Goal: Task Accomplishment & Management: Complete application form

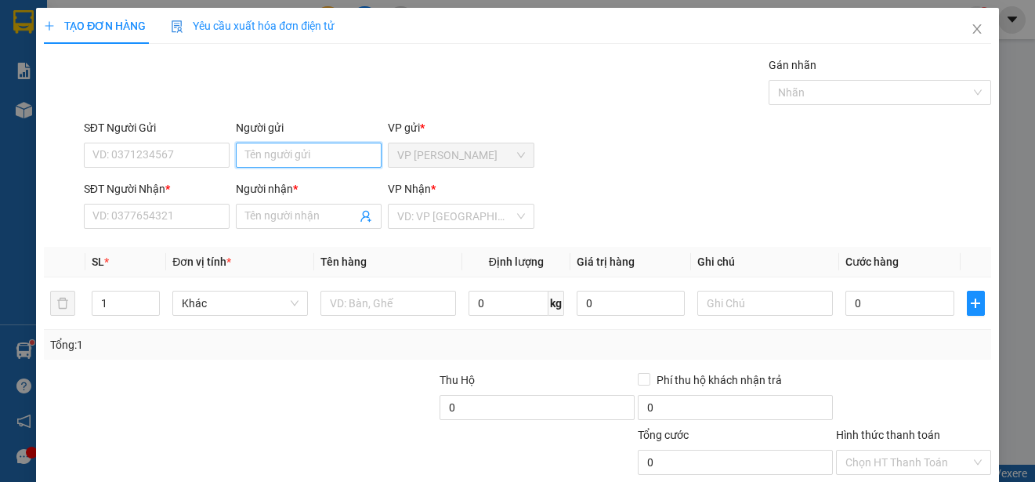
click at [307, 156] on input "Người gửi" at bounding box center [309, 155] width 146 height 25
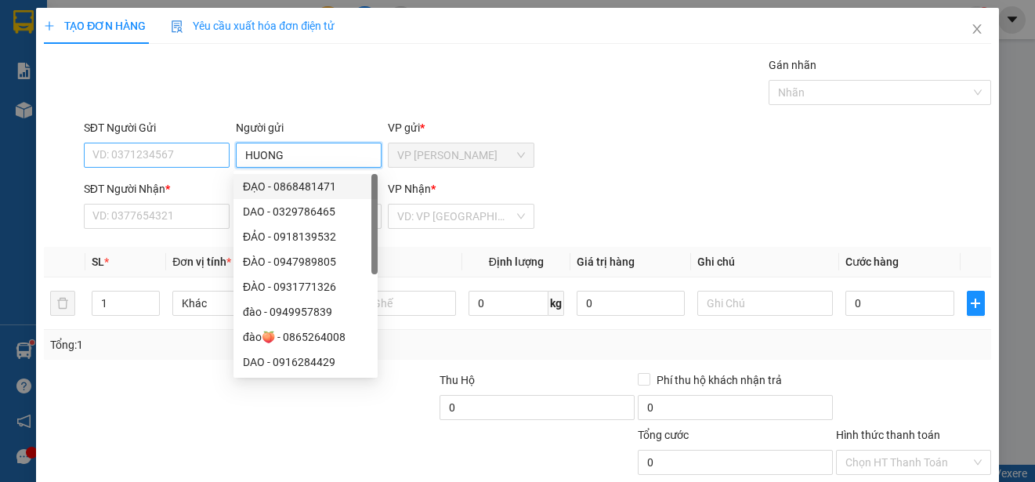
type input "HUONG"
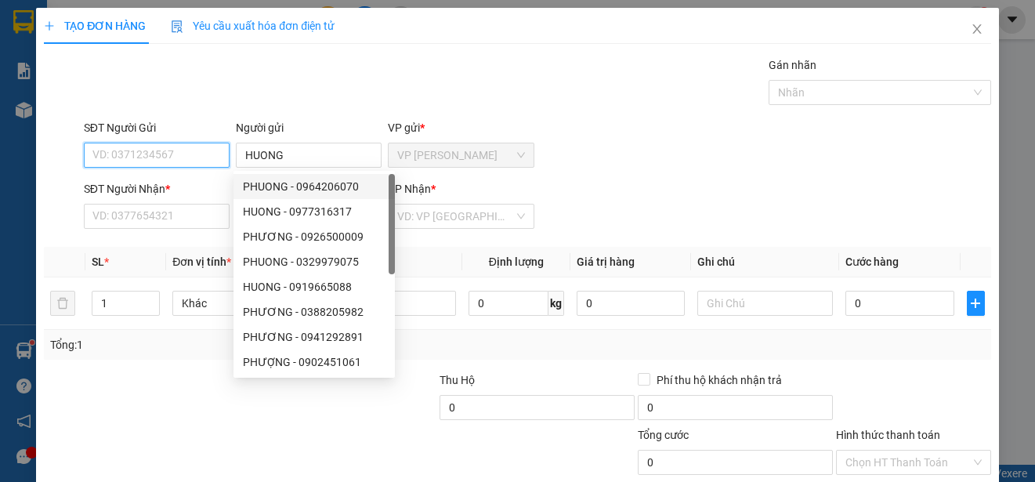
click at [189, 155] on input "SĐT Người Gửi" at bounding box center [157, 155] width 146 height 25
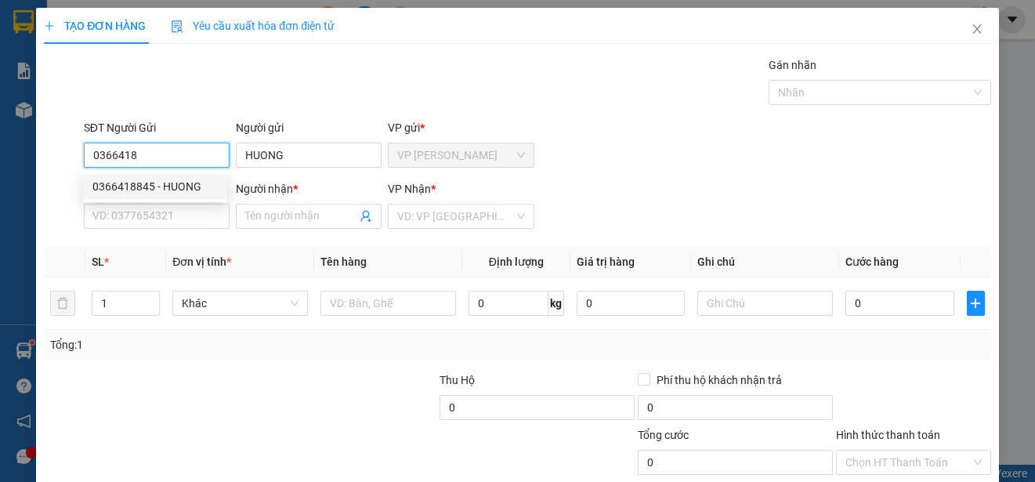
click at [179, 187] on div "0366418845 - HUONG" at bounding box center [154, 186] width 125 height 17
type input "0366418845"
type input "0985102880"
type input "HUE"
type input "50.000"
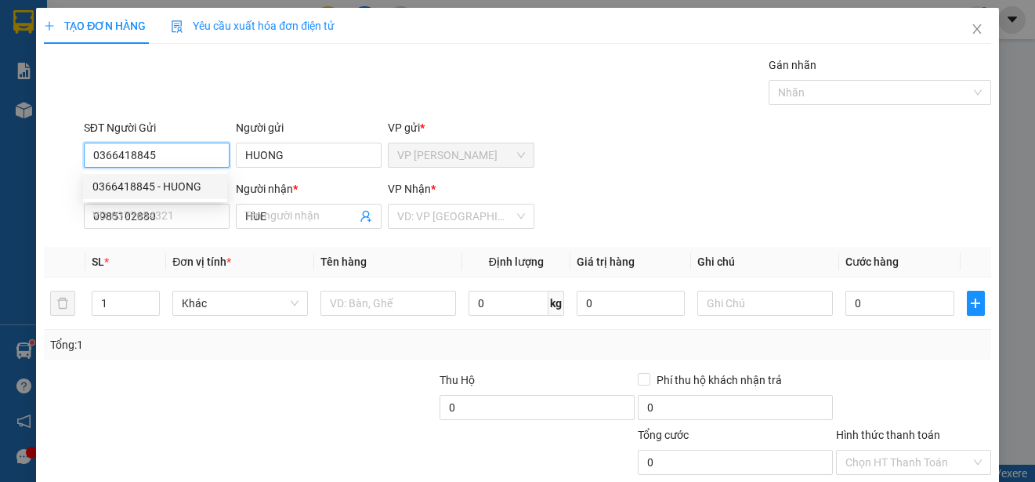
type input "50.000"
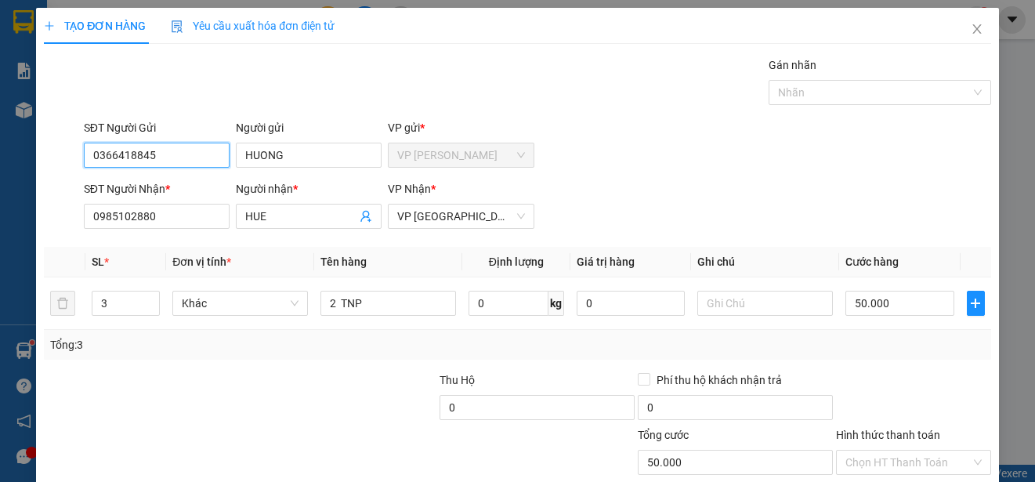
scroll to position [98, 0]
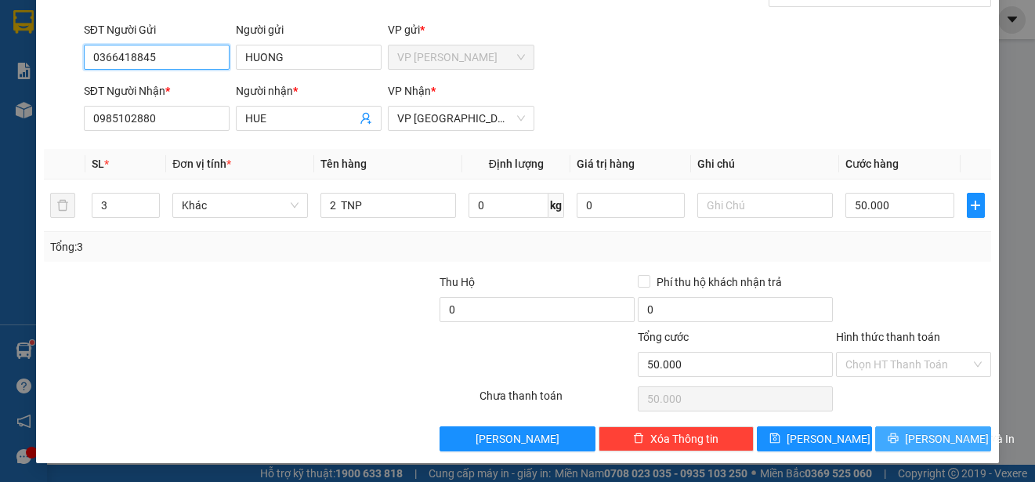
type input "0366418845"
click at [899, 436] on icon "printer" at bounding box center [893, 438] width 11 height 11
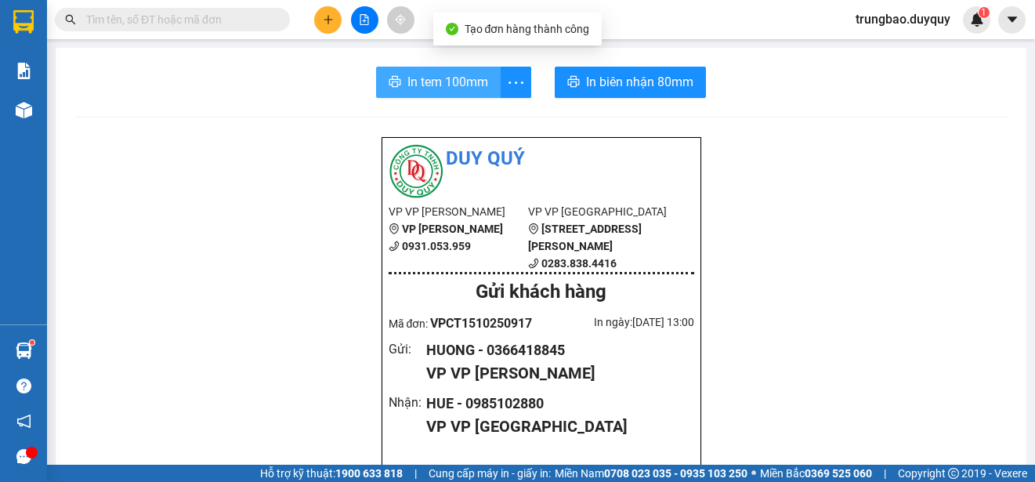
click at [465, 84] on span "In tem 100mm" at bounding box center [448, 82] width 81 height 20
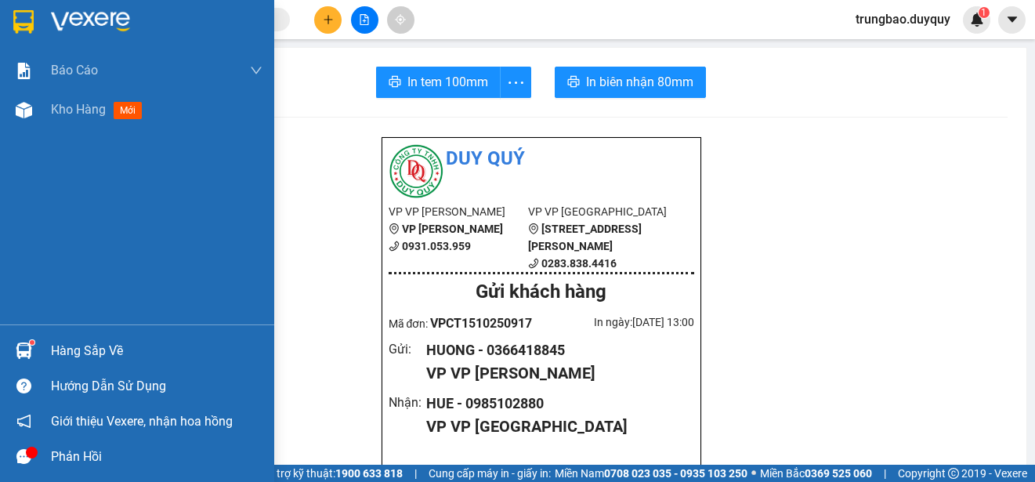
click at [21, 17] on img at bounding box center [23, 22] width 20 height 24
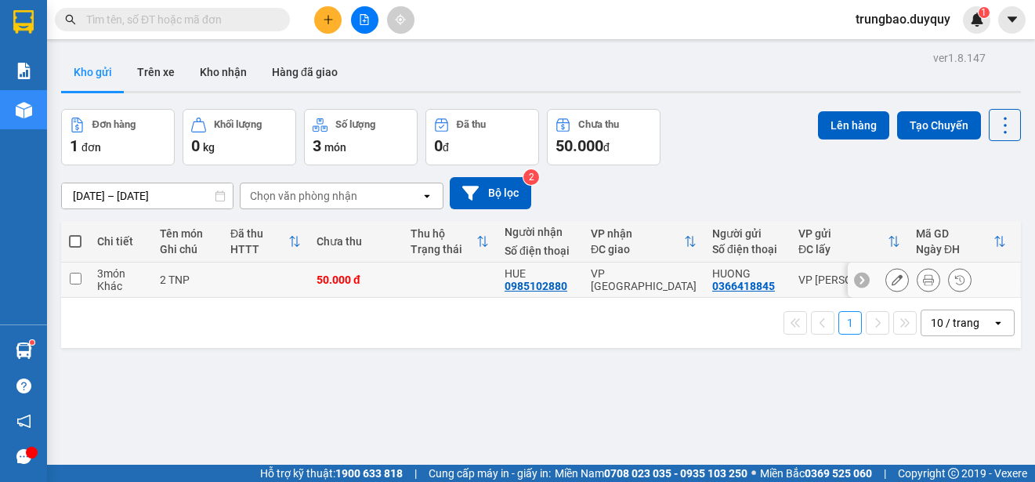
click at [74, 277] on input "checkbox" at bounding box center [76, 279] width 12 height 12
checkbox input "true"
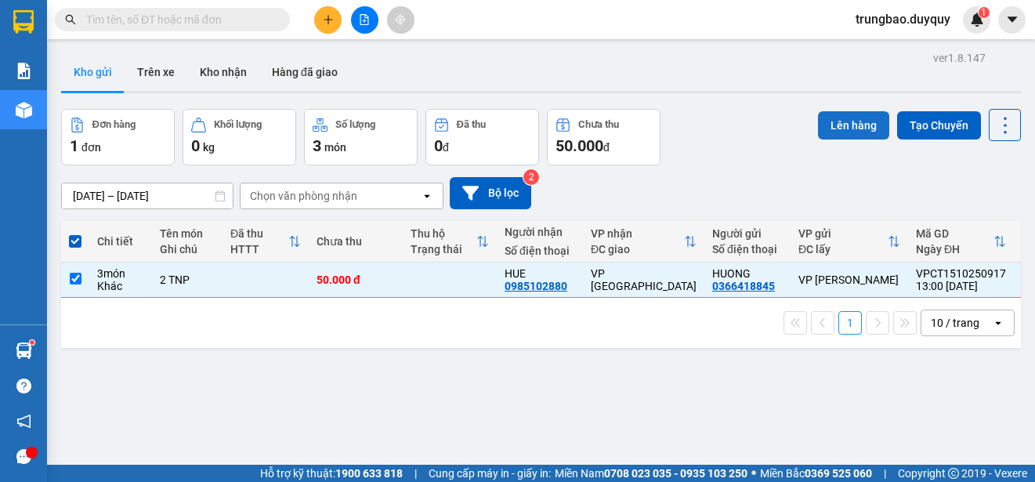
click at [829, 120] on button "Lên hàng" at bounding box center [853, 125] width 71 height 28
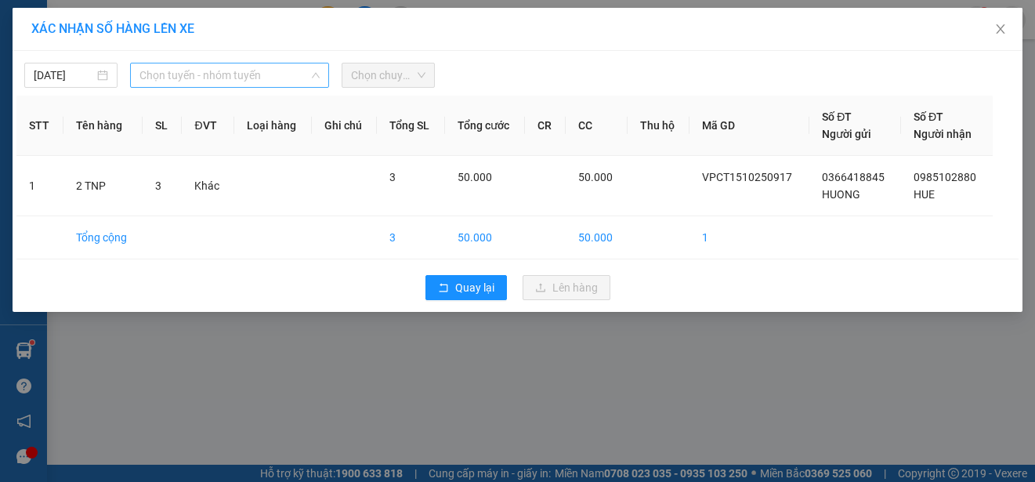
click at [279, 71] on span "Chọn tuyến - nhóm tuyến" at bounding box center [230, 75] width 180 height 24
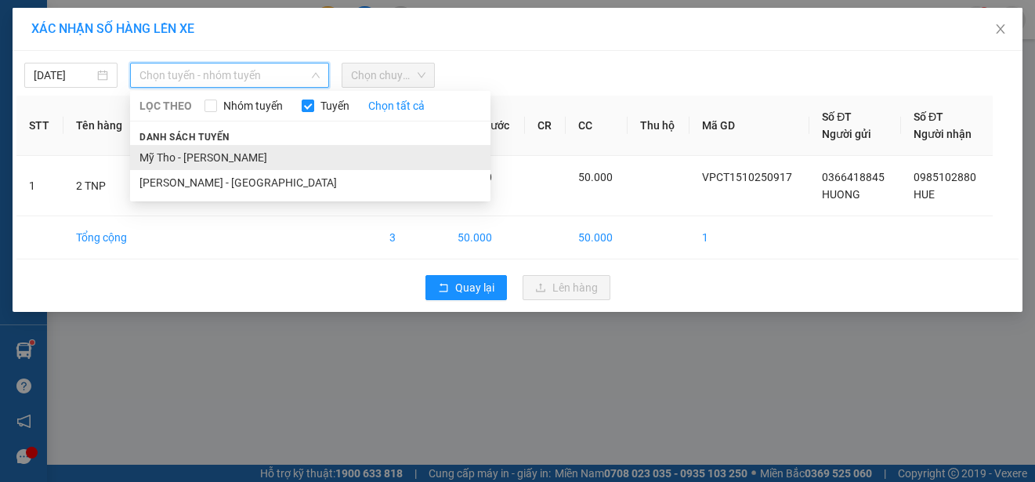
click at [260, 156] on li "Mỹ Tho - [PERSON_NAME]" at bounding box center [310, 157] width 361 height 25
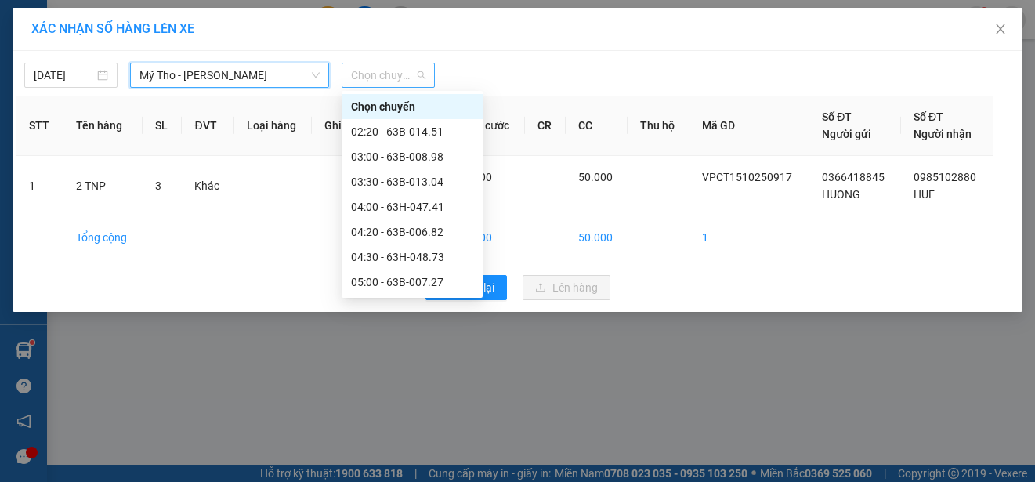
click at [390, 74] on span "Chọn chuyến" at bounding box center [388, 75] width 74 height 24
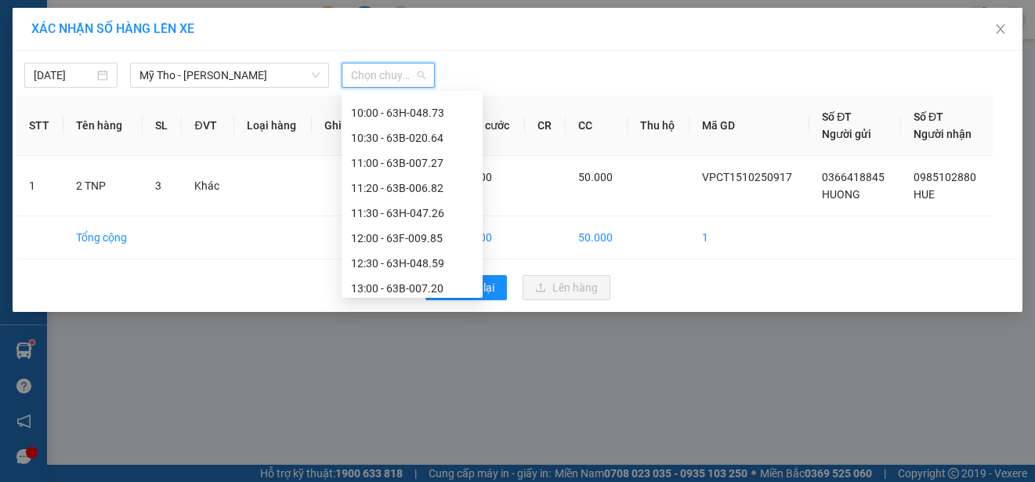
scroll to position [549, 0]
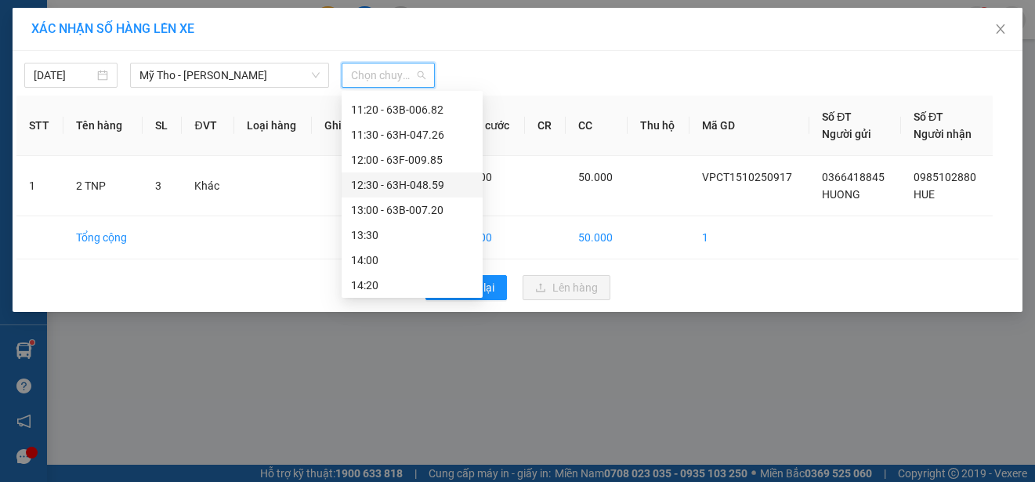
drag, startPoint x: 433, startPoint y: 181, endPoint x: 443, endPoint y: 179, distance: 9.5
click at [443, 179] on div "12:30 - 63H-048.59" at bounding box center [412, 184] width 122 height 17
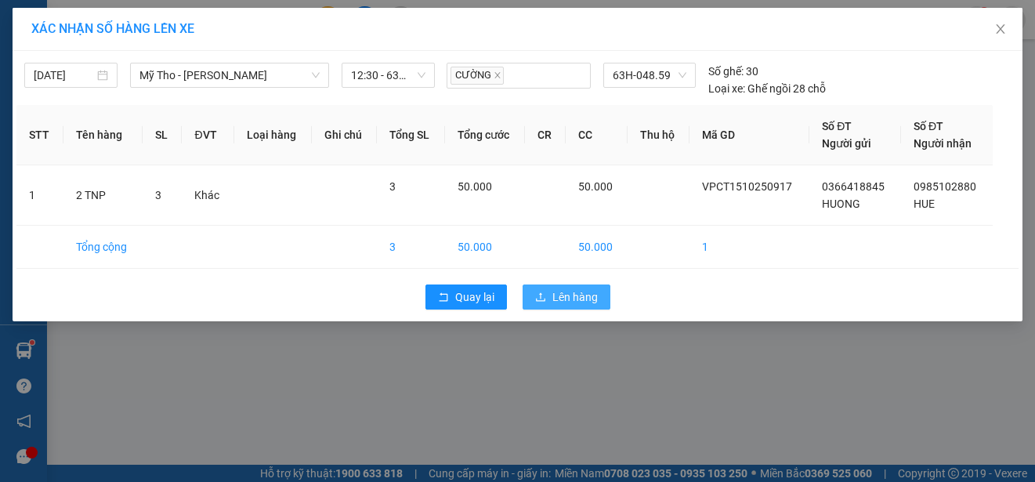
click at [567, 297] on span "Lên hàng" at bounding box center [575, 296] width 45 height 17
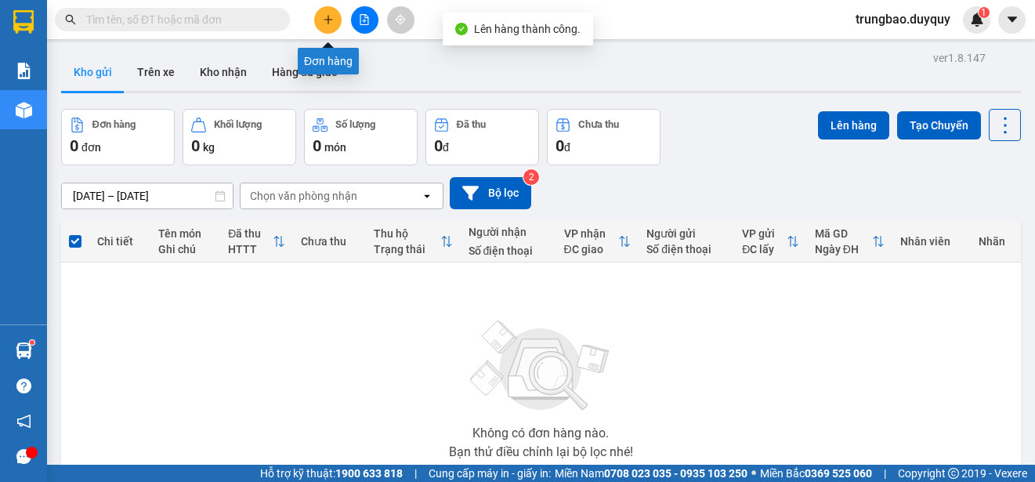
click at [328, 15] on icon "plus" at bounding box center [328, 19] width 11 height 11
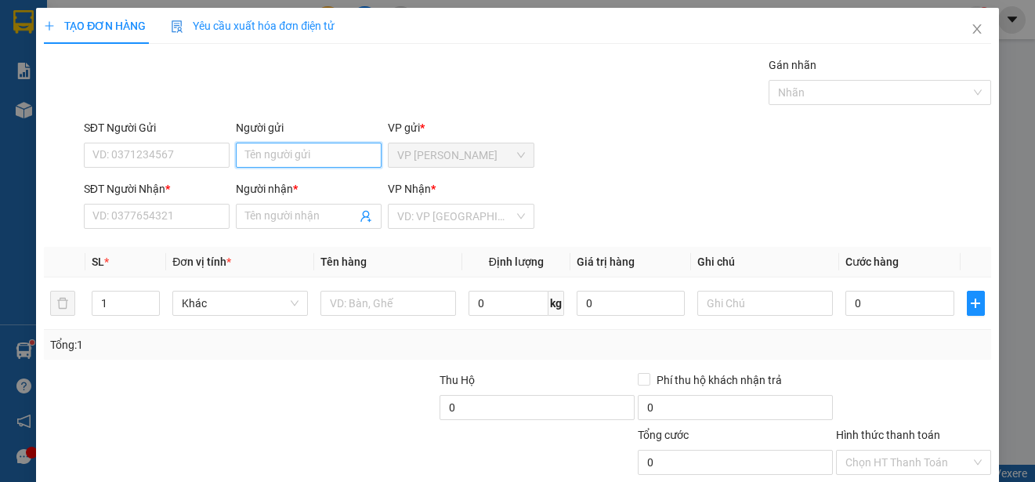
click at [333, 160] on input "Người gửi" at bounding box center [309, 155] width 146 height 25
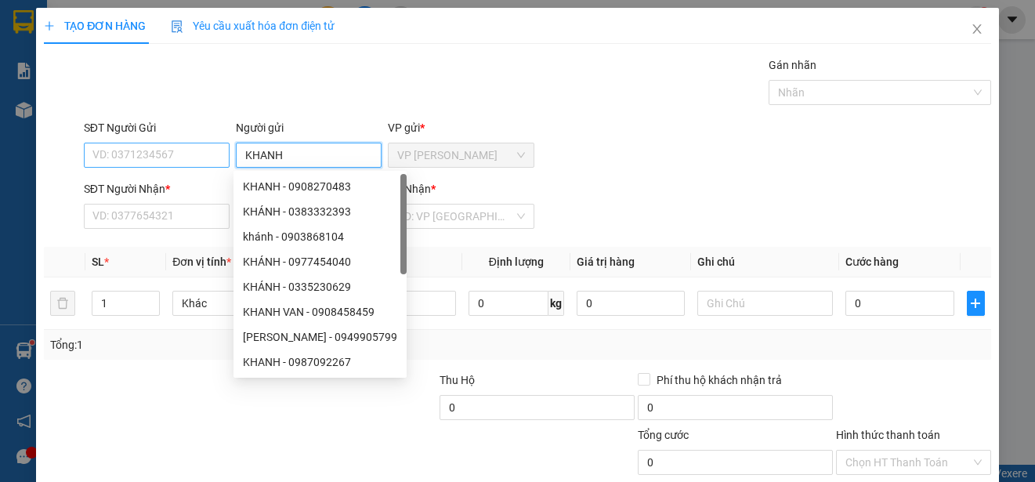
type input "KHANH"
click at [176, 155] on input "SĐT Người Gửi" at bounding box center [157, 155] width 146 height 25
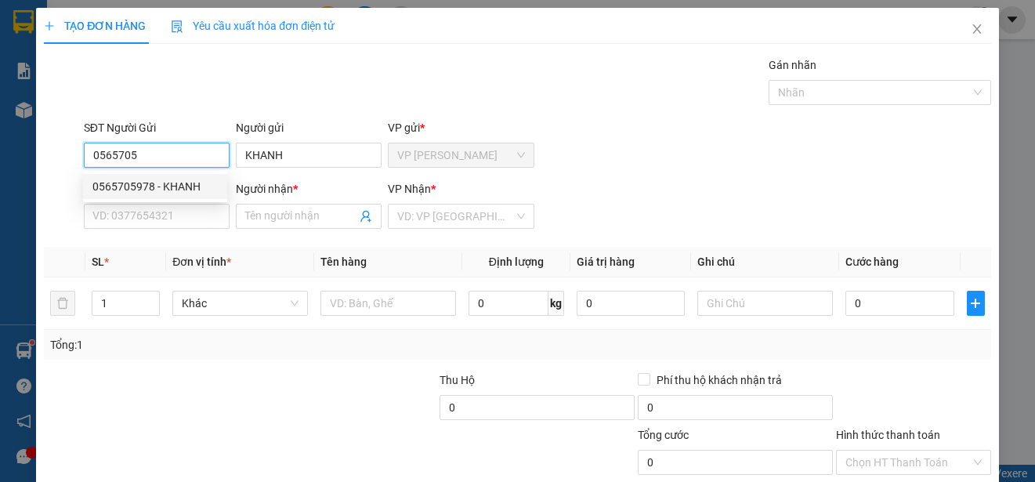
click at [190, 186] on div "0565705978 - KHANH" at bounding box center [154, 186] width 125 height 17
type input "0565705978"
type input "0914578755"
type input "SANG"
type input "20.000"
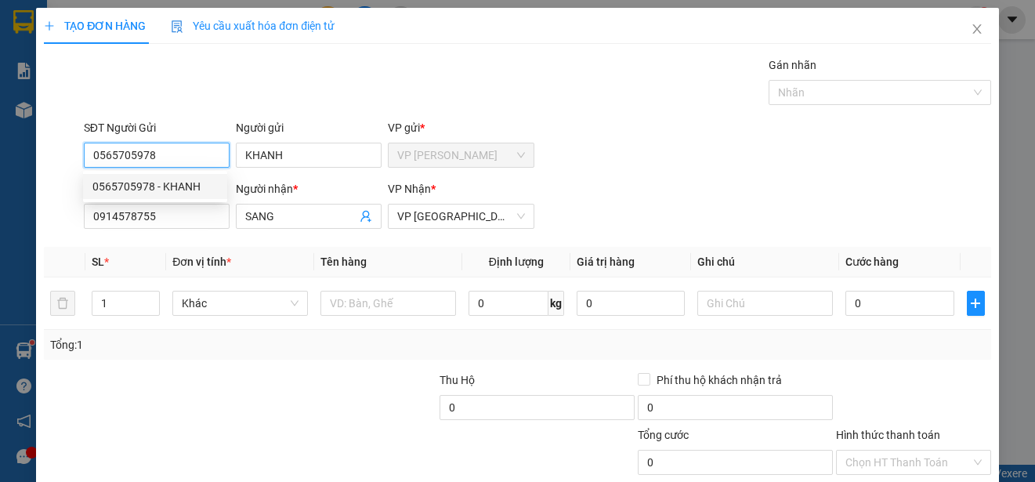
type input "20.000"
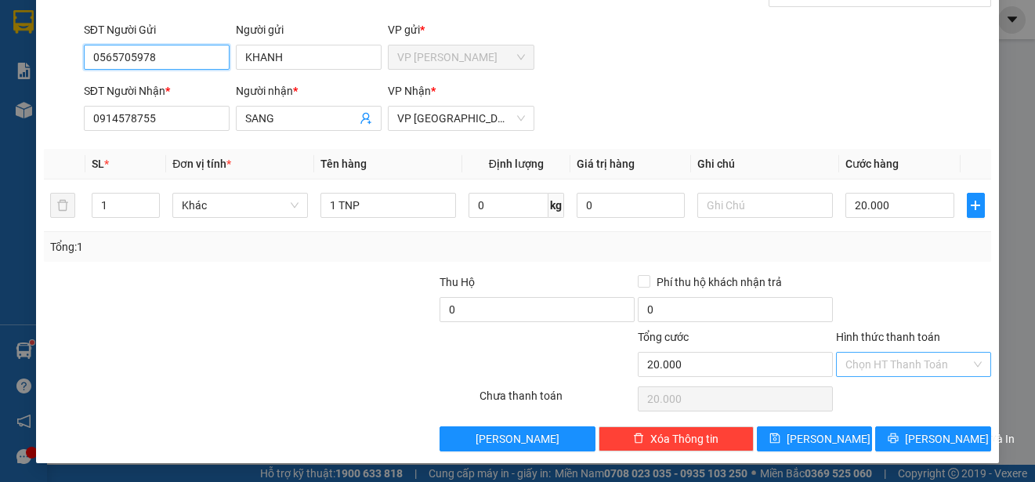
type input "0565705978"
click at [948, 354] on input "Hình thức thanh toán" at bounding box center [908, 365] width 125 height 24
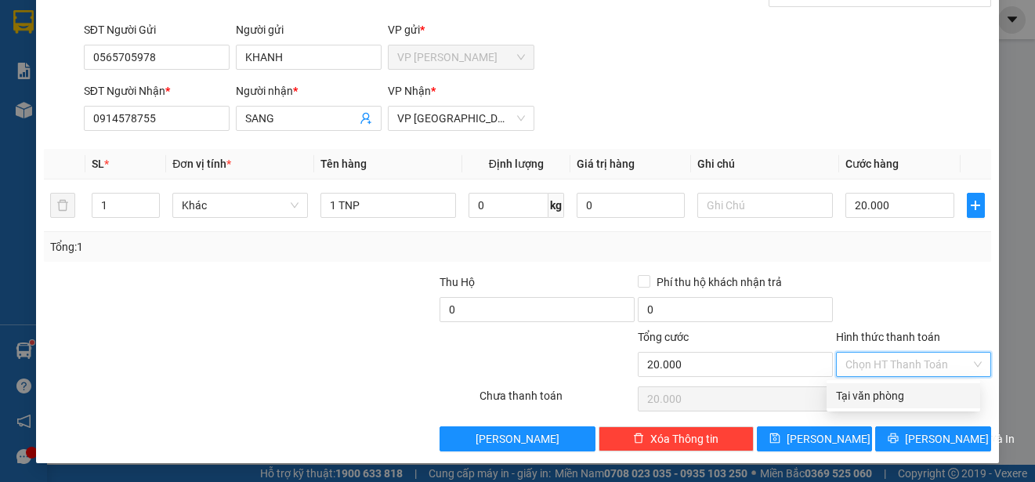
click at [921, 400] on div "Tại văn phòng" at bounding box center [903, 395] width 135 height 17
type input "0"
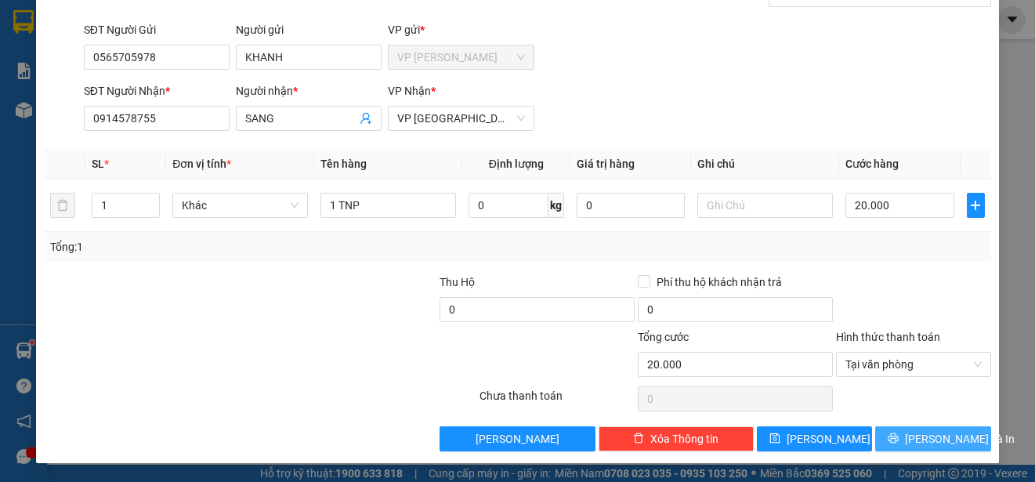
click at [924, 439] on span "[PERSON_NAME] và In" at bounding box center [960, 438] width 110 height 17
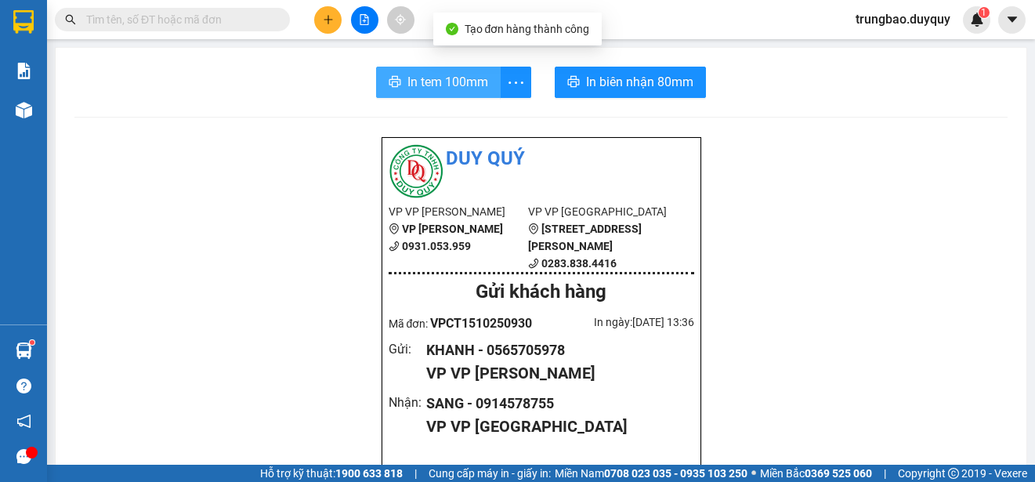
click at [455, 78] on span "In tem 100mm" at bounding box center [448, 82] width 81 height 20
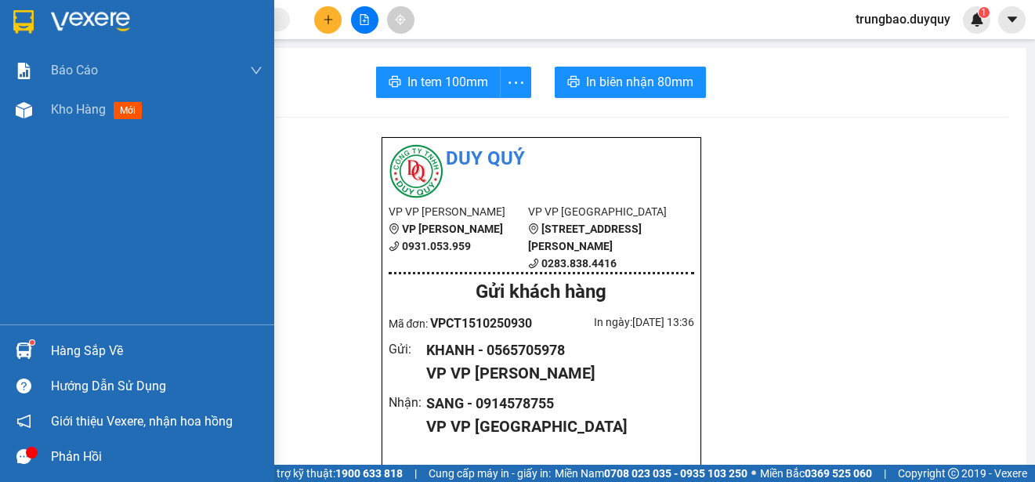
click at [26, 15] on img at bounding box center [23, 22] width 20 height 24
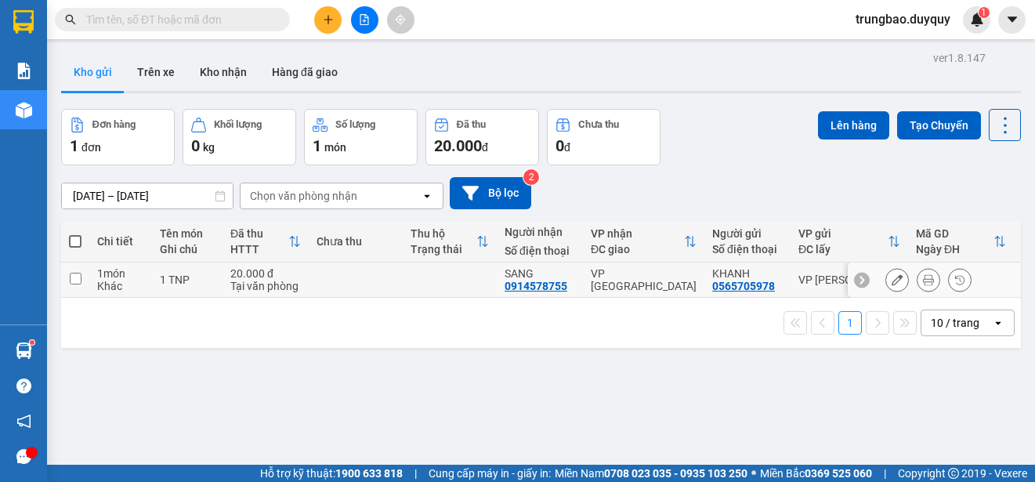
click at [77, 277] on input "checkbox" at bounding box center [76, 279] width 12 height 12
checkbox input "true"
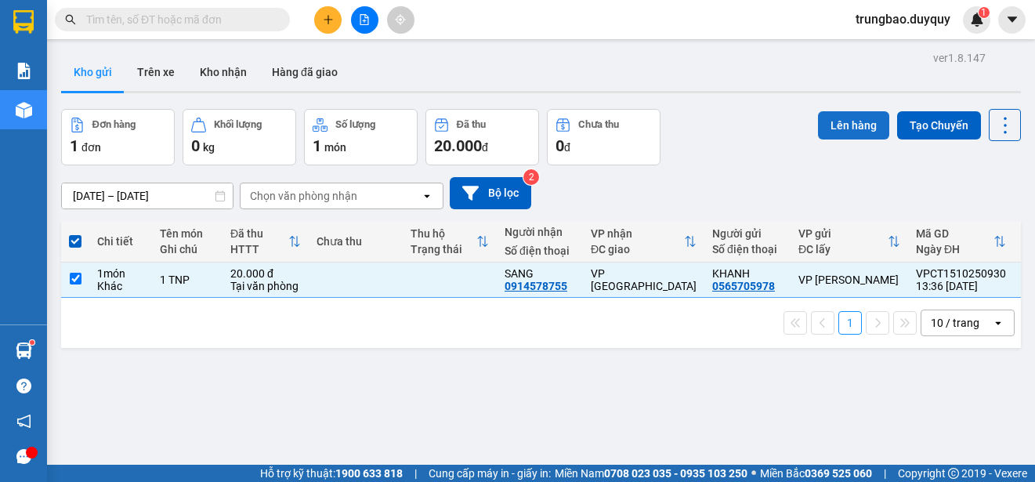
click at [859, 122] on button "Lên hàng" at bounding box center [853, 125] width 71 height 28
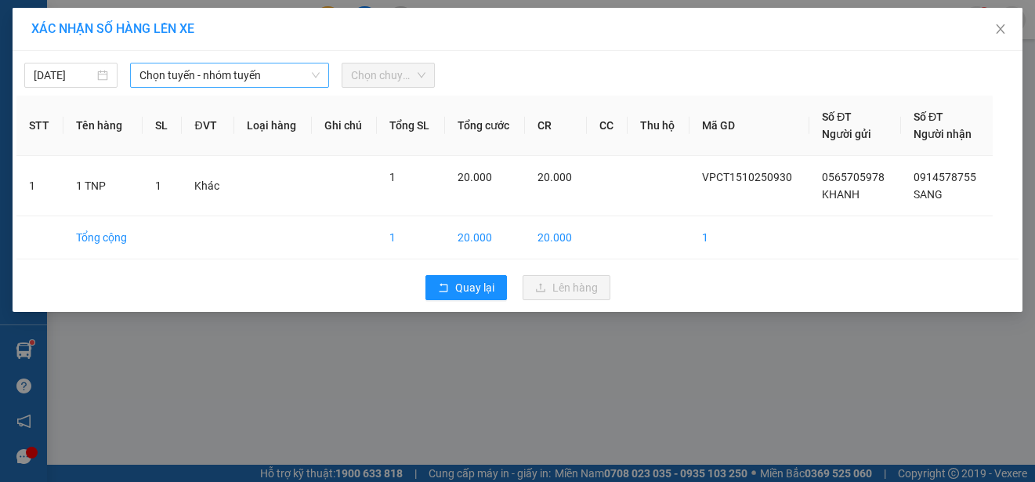
click at [229, 78] on span "Chọn tuyến - nhóm tuyến" at bounding box center [230, 75] width 180 height 24
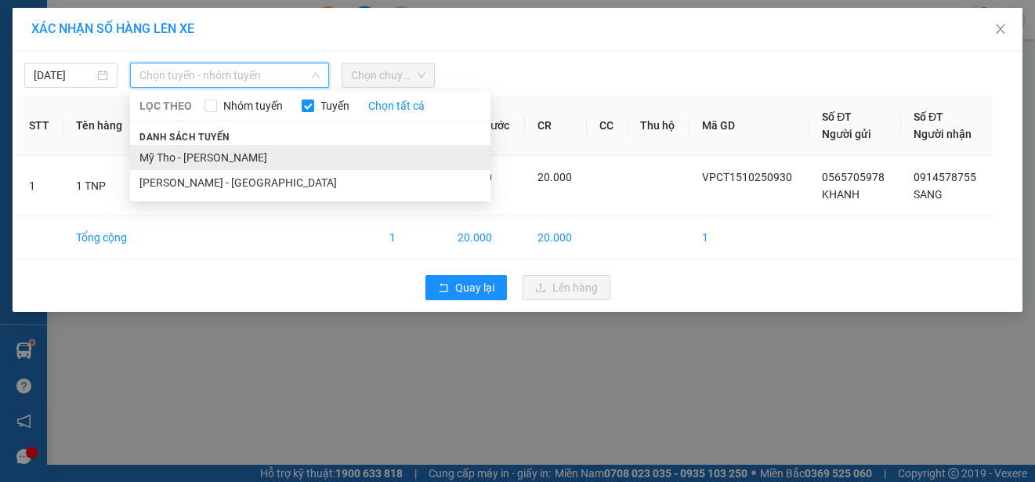
click at [242, 154] on li "Mỹ Tho - [PERSON_NAME]" at bounding box center [310, 157] width 361 height 25
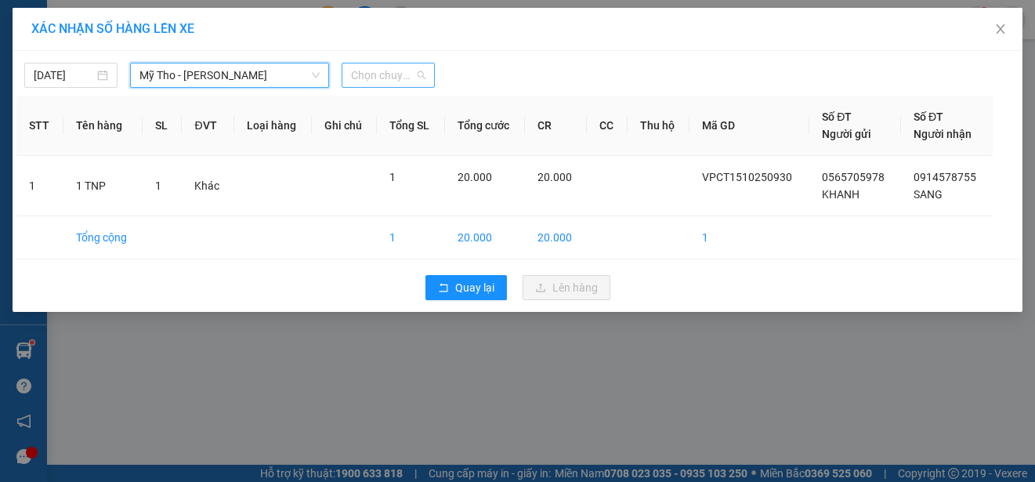
click at [407, 73] on span "Chọn chuyến" at bounding box center [388, 75] width 74 height 24
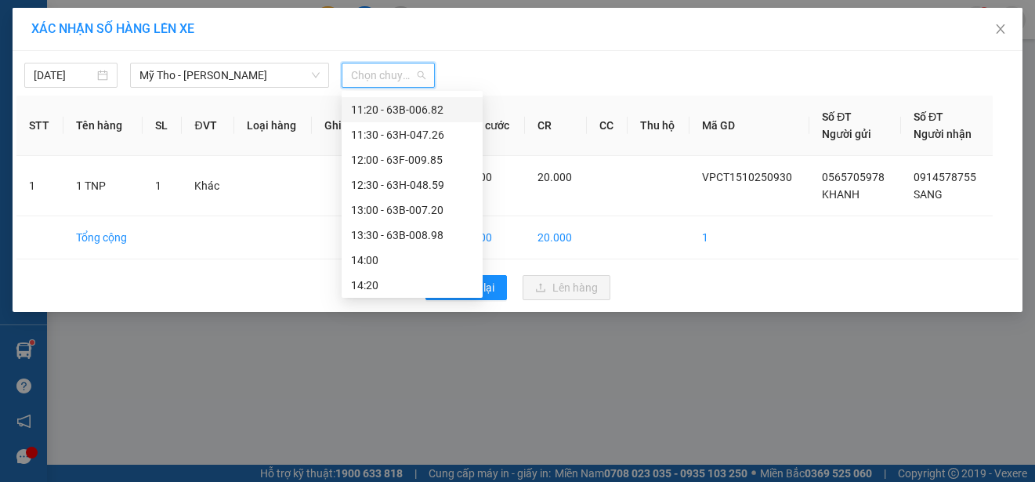
scroll to position [627, 0]
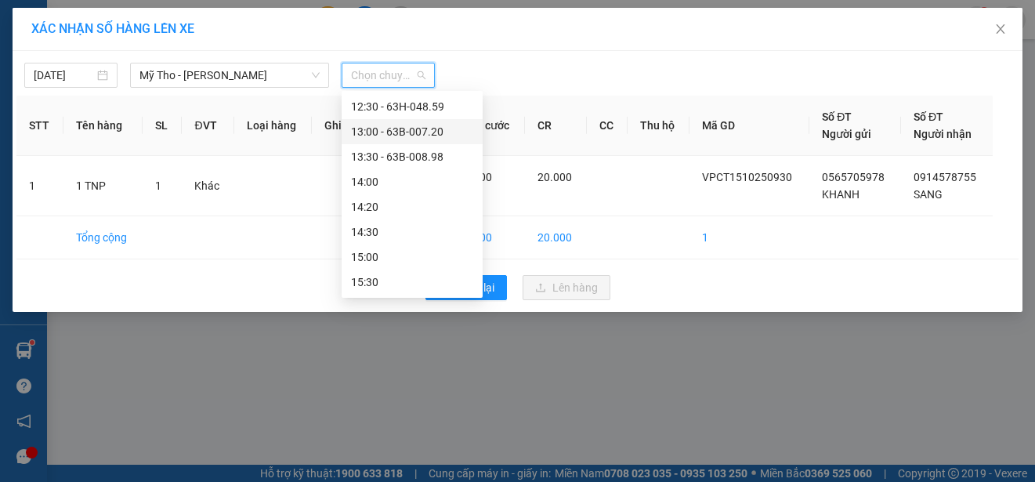
click at [449, 122] on div "13:00 - 63B-007.20" at bounding box center [412, 131] width 141 height 25
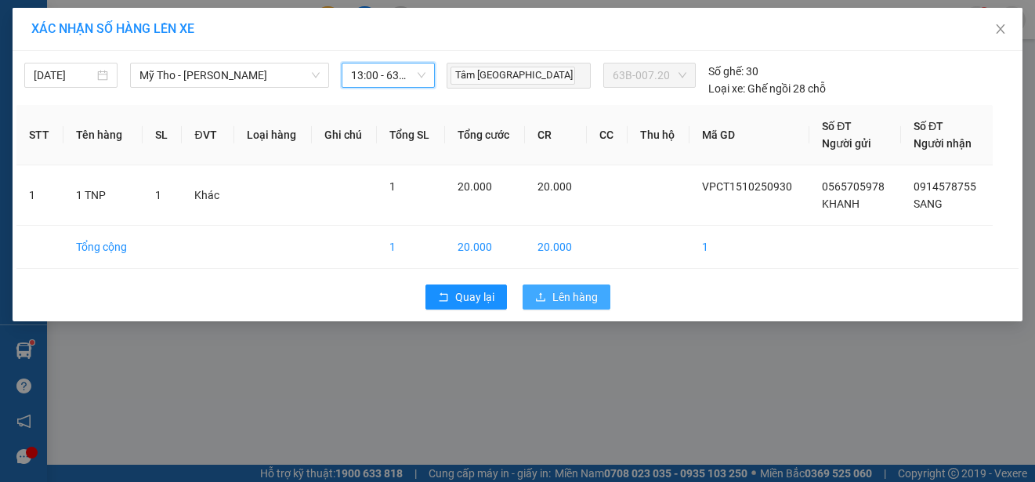
click at [577, 289] on span "Lên hàng" at bounding box center [575, 296] width 45 height 17
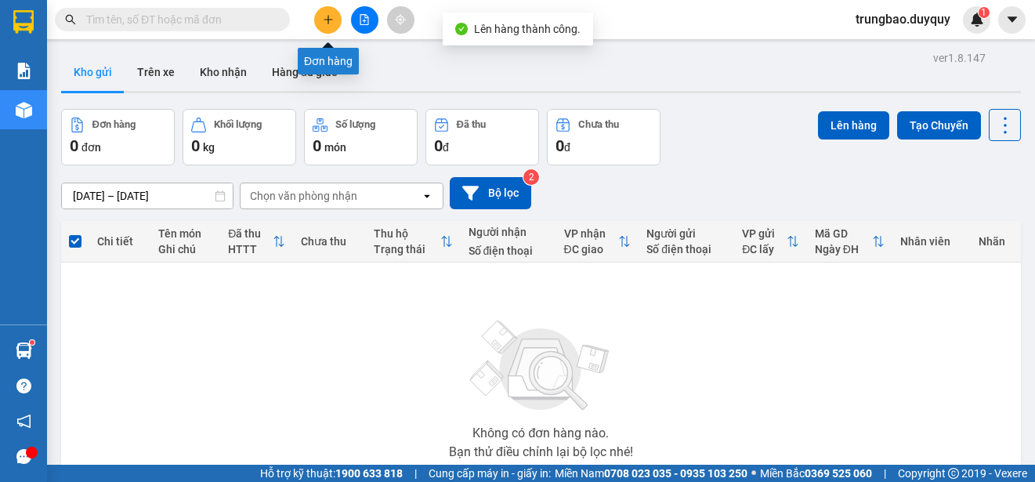
click at [323, 21] on icon "plus" at bounding box center [328, 19] width 11 height 11
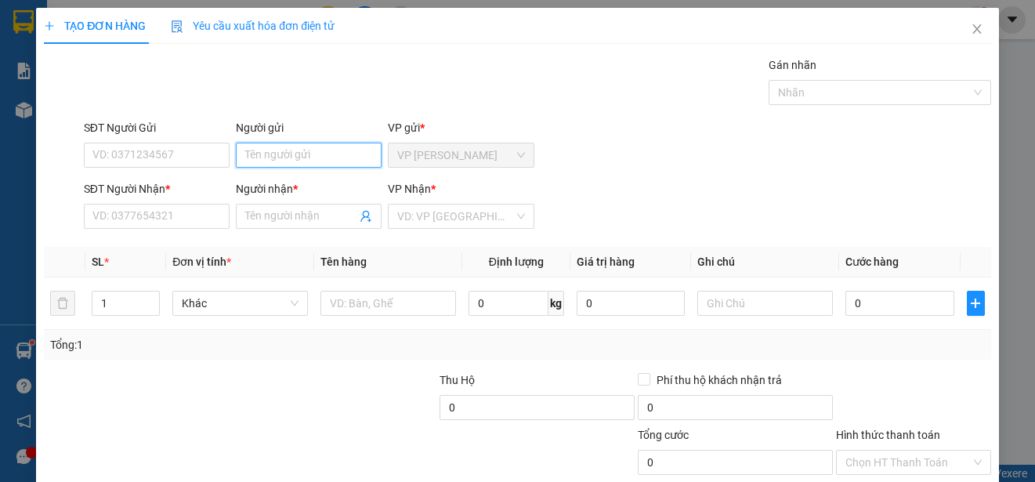
click at [333, 155] on input "Người gửi" at bounding box center [309, 155] width 146 height 25
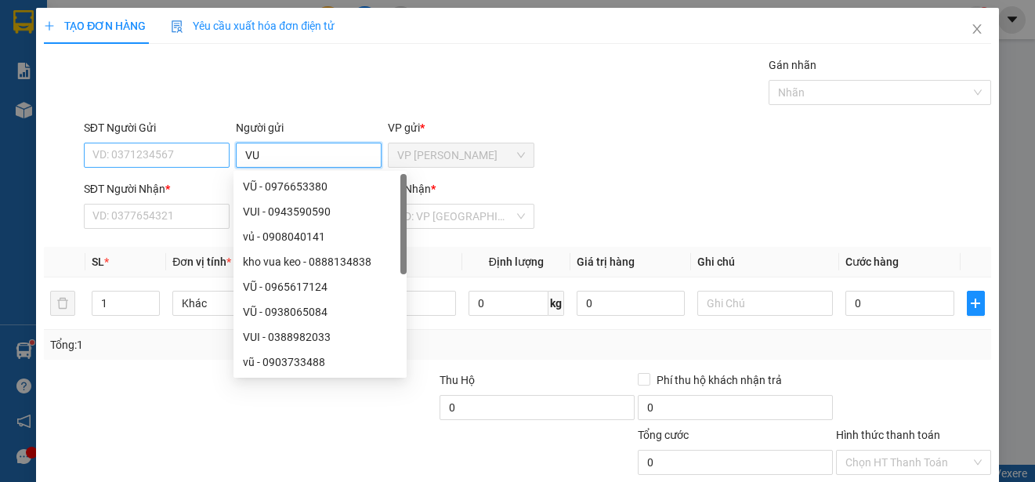
type input "VU"
click at [204, 153] on input "SĐT Người Gửi" at bounding box center [157, 155] width 146 height 25
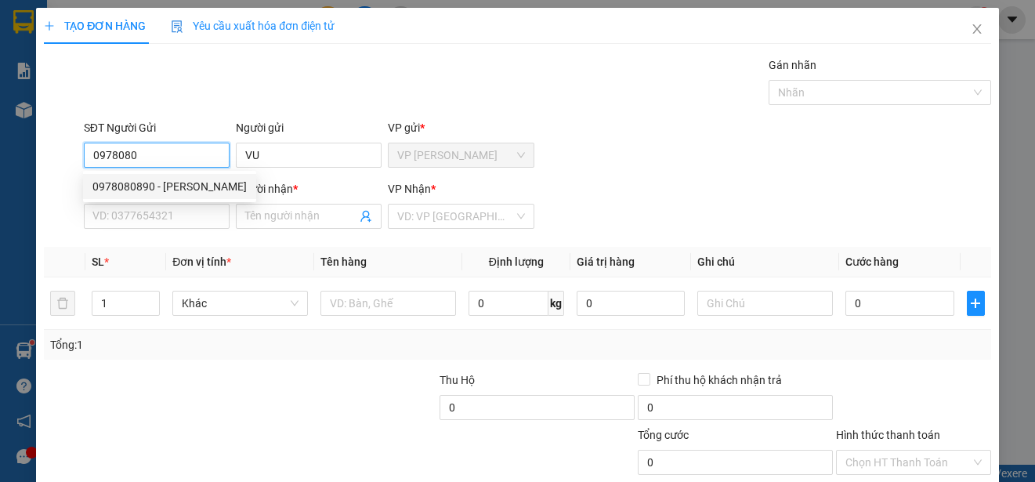
click at [204, 183] on div "0978080890 - [PERSON_NAME]" at bounding box center [169, 186] width 154 height 17
type input "0978080890"
type input "VŨ"
type input "0936150537"
type input "TRI"
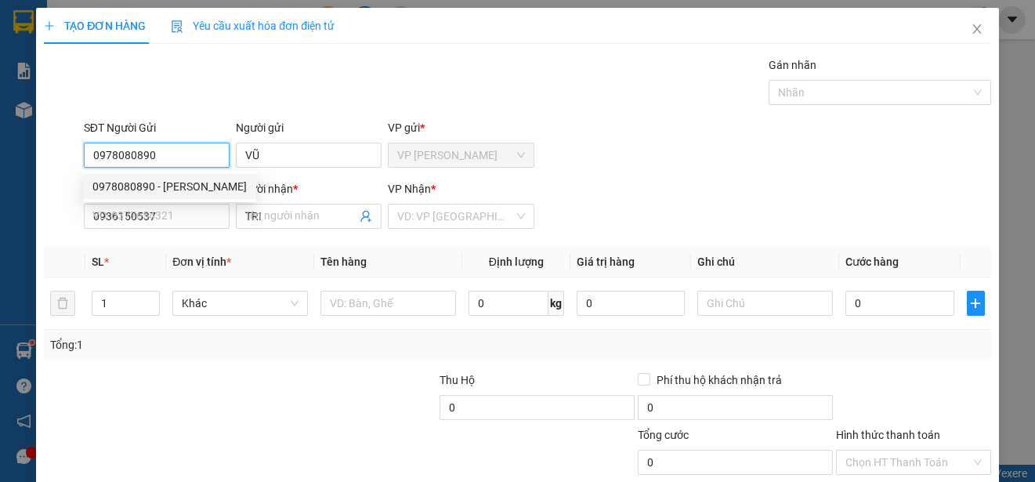
type input "35.000"
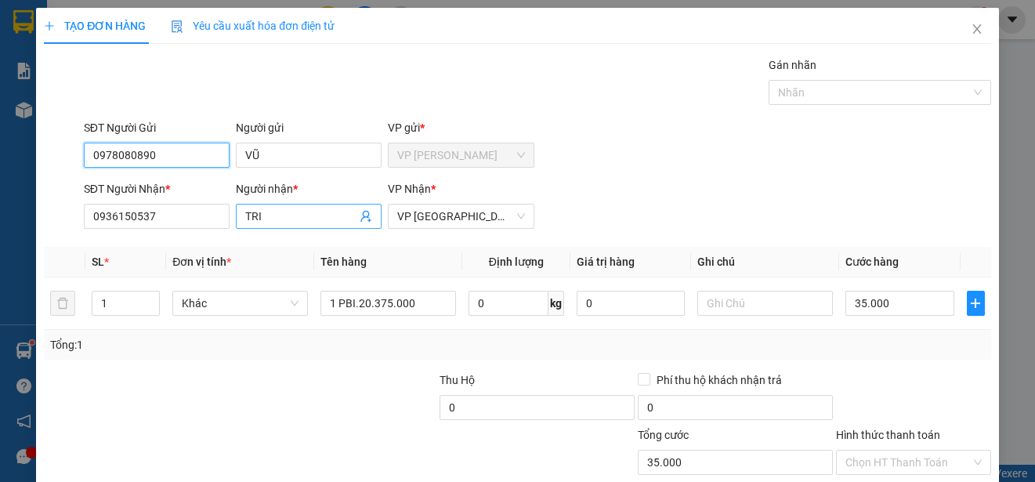
type input "0978080890"
click at [291, 216] on input "TRI" at bounding box center [300, 216] width 111 height 17
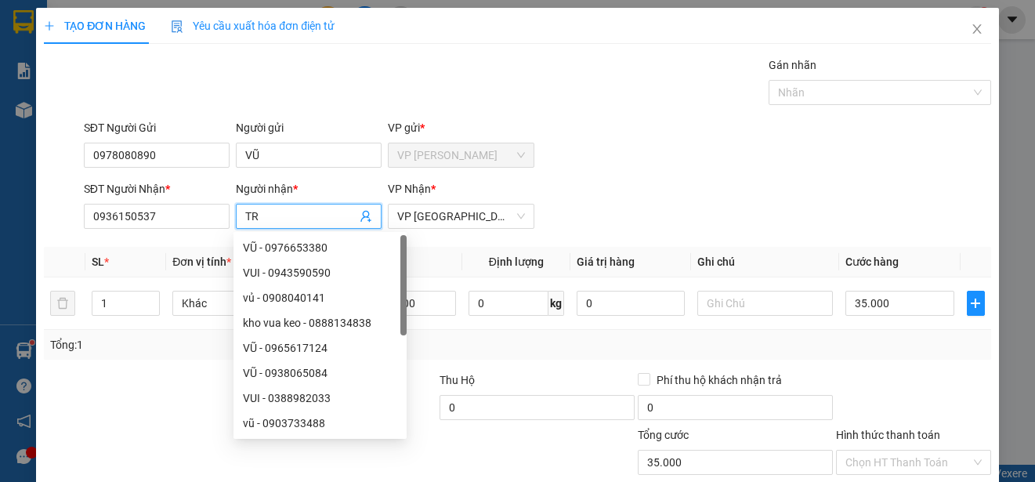
type input "T"
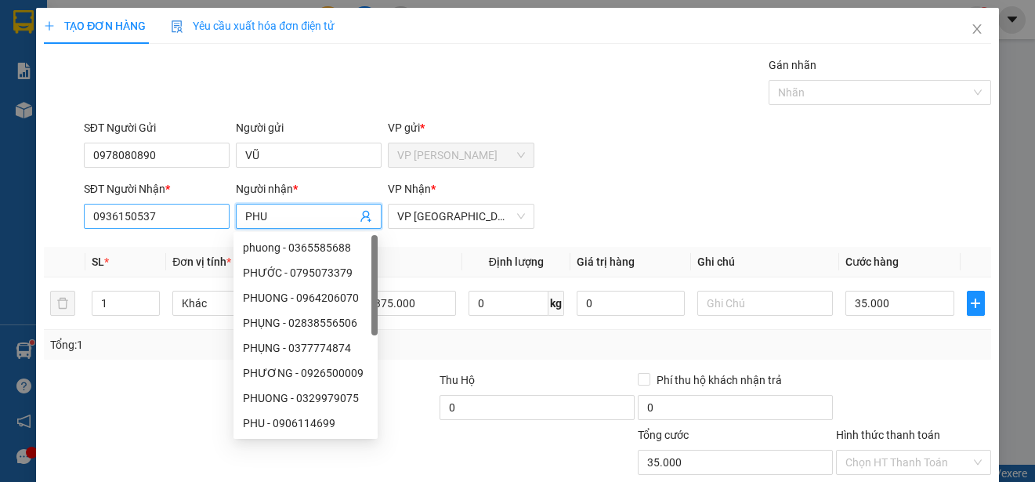
type input "PHU"
click at [187, 216] on input "0936150537" at bounding box center [157, 216] width 146 height 25
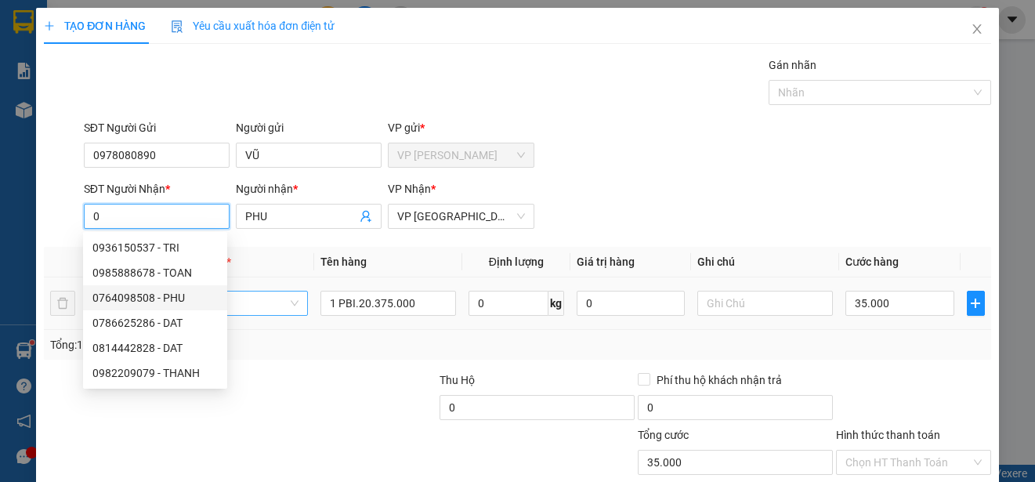
click at [183, 297] on div "0764098508 - PHU" at bounding box center [154, 297] width 125 height 17
type input "0764098508"
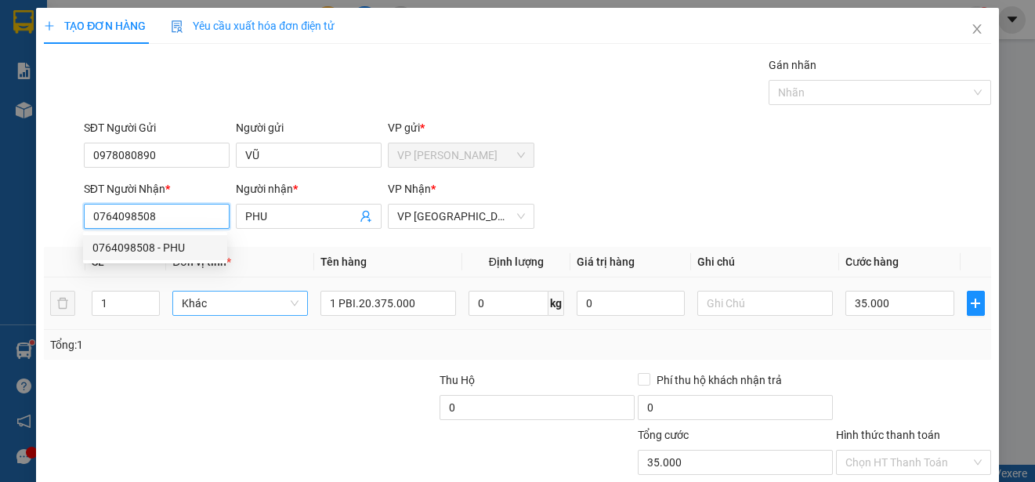
type input "20.000"
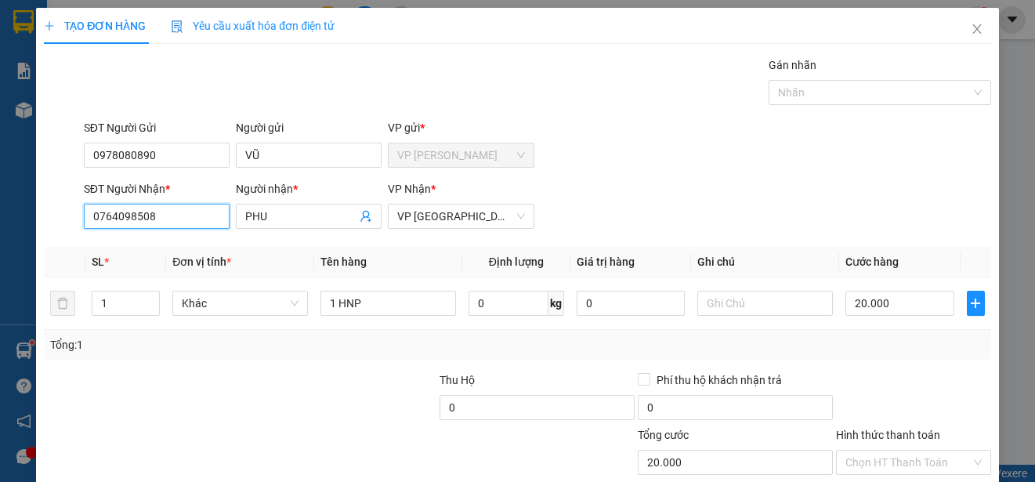
scroll to position [98, 0]
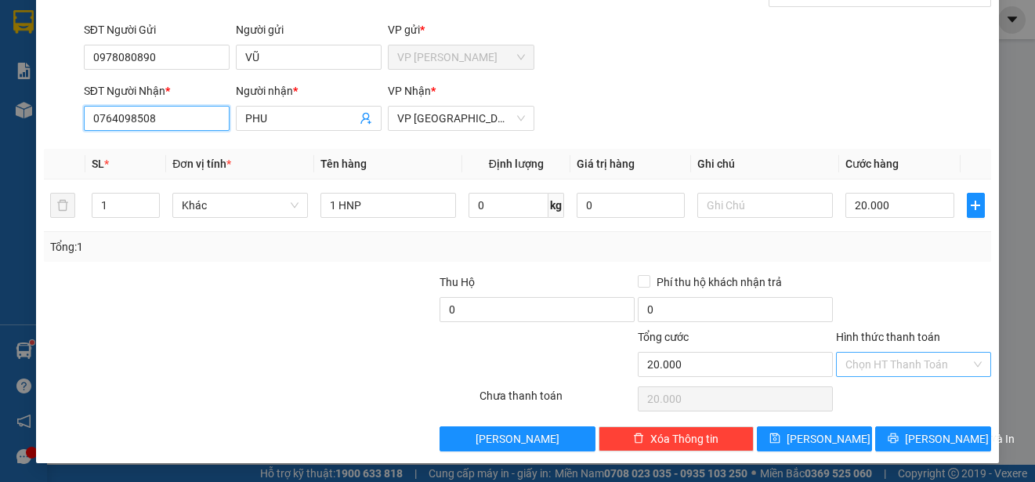
type input "0764098508"
click at [909, 357] on input "Hình thức thanh toán" at bounding box center [908, 365] width 125 height 24
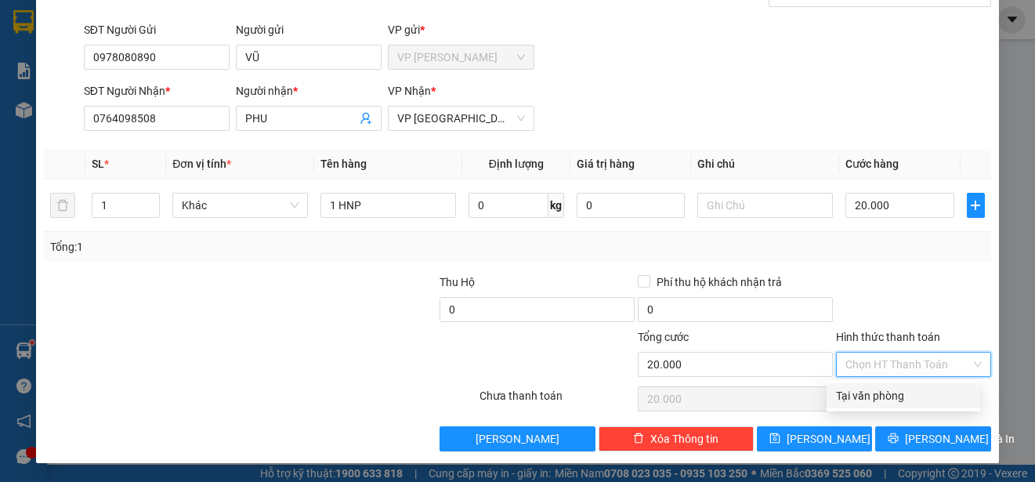
click at [918, 398] on div "Tại văn phòng" at bounding box center [903, 395] width 135 height 17
type input "0"
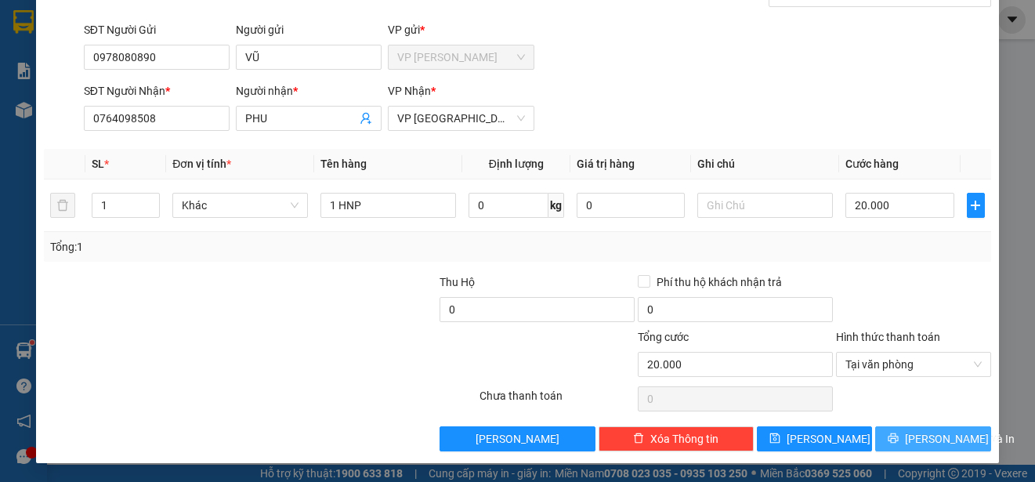
click at [918, 433] on span "[PERSON_NAME] và In" at bounding box center [960, 438] width 110 height 17
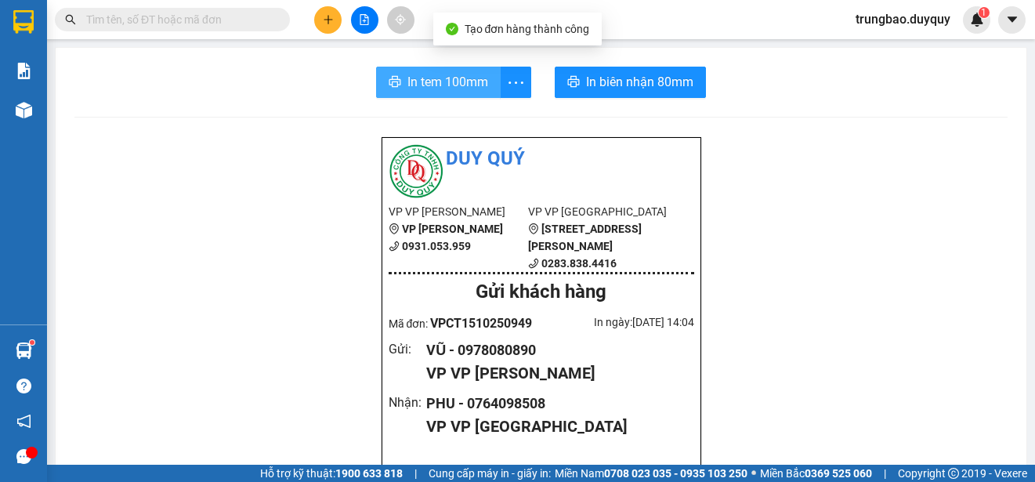
click at [456, 85] on span "In tem 100mm" at bounding box center [448, 82] width 81 height 20
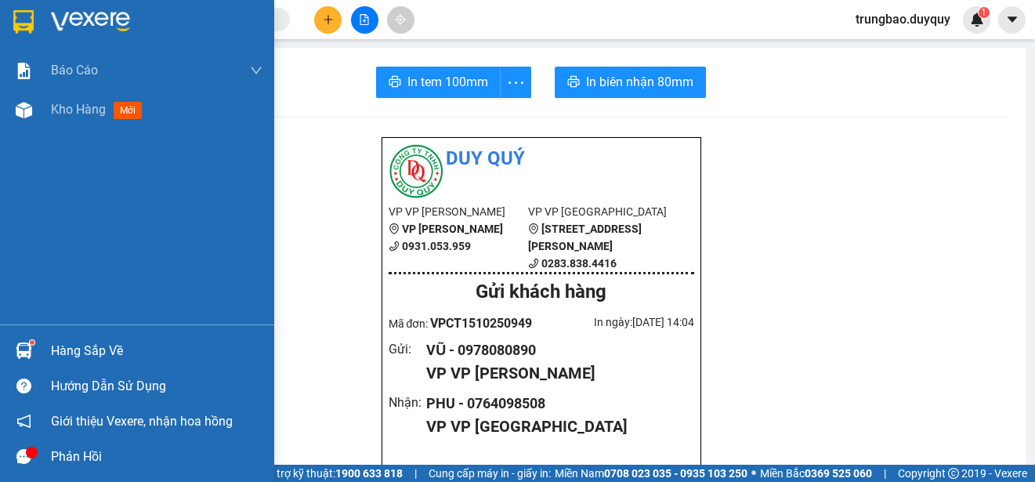
click at [19, 20] on img at bounding box center [23, 22] width 20 height 24
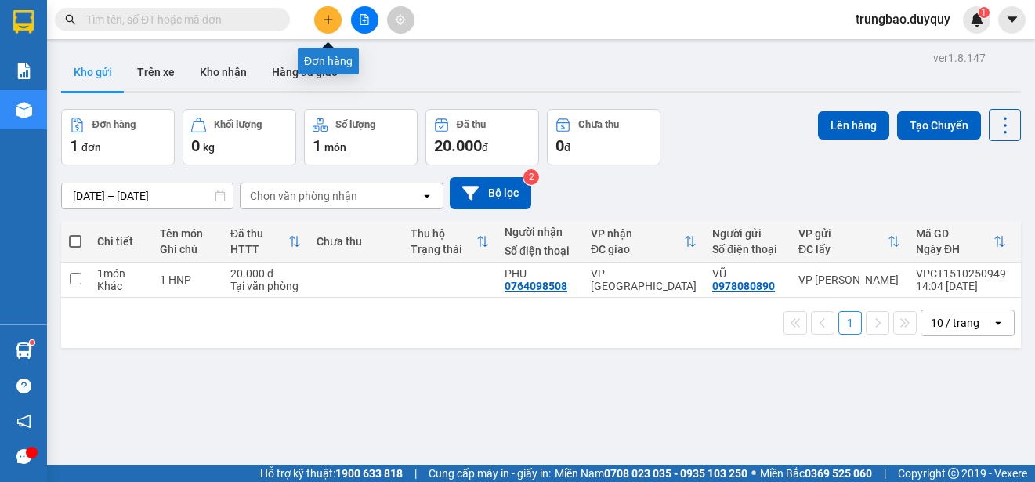
click at [336, 20] on button at bounding box center [327, 19] width 27 height 27
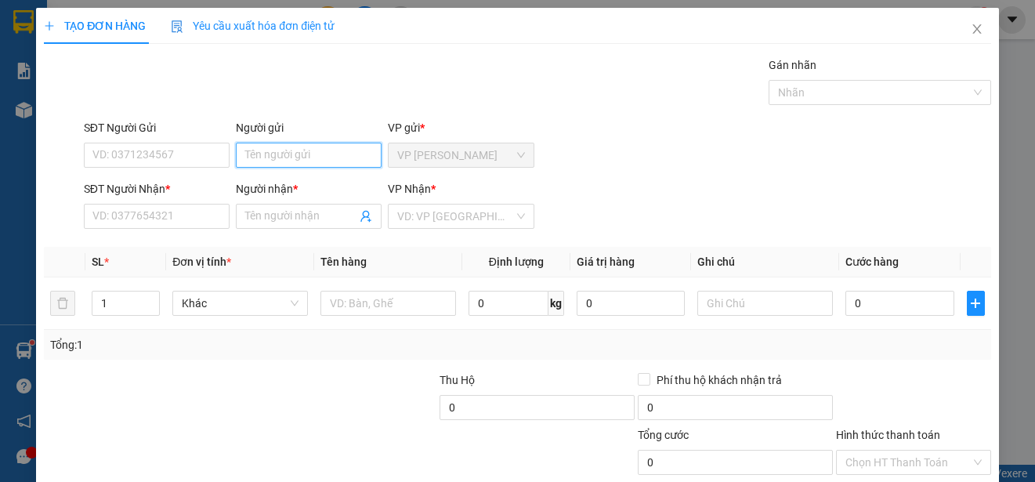
click at [359, 161] on input "Người gửi" at bounding box center [309, 155] width 146 height 25
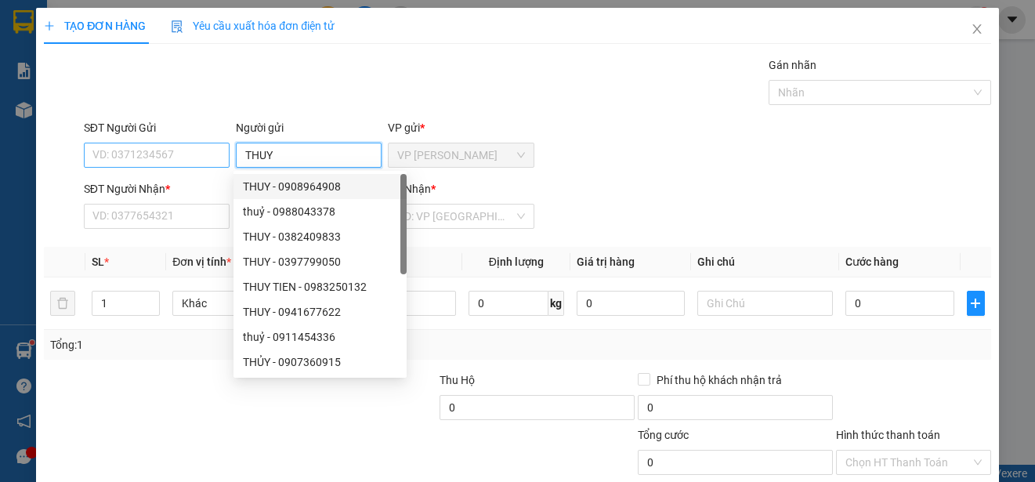
type input "THUY"
click at [176, 158] on input "SĐT Người Gửi" at bounding box center [157, 155] width 146 height 25
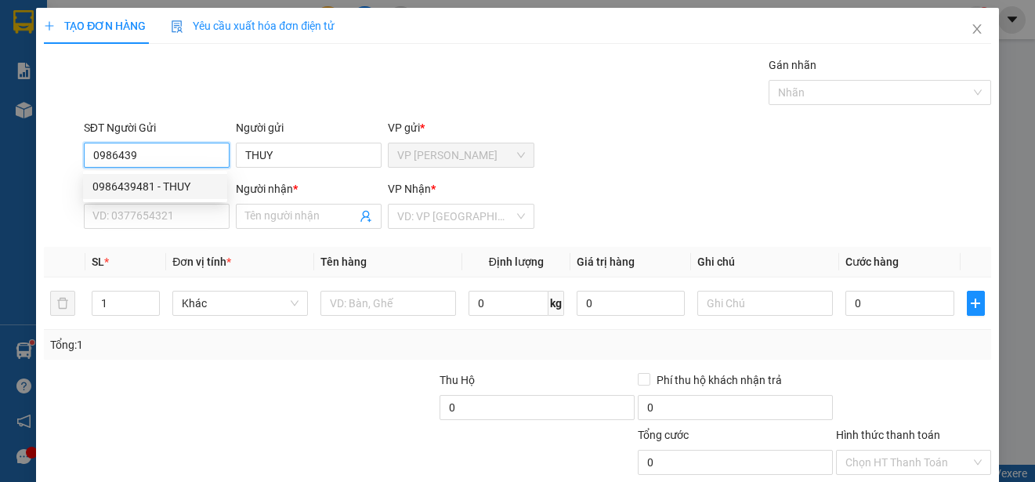
click at [173, 185] on div "0986439481 - THUY" at bounding box center [154, 186] width 125 height 17
type input "0986439481"
type input "THUY"
type input "0908538879"
type input "BÌNH"
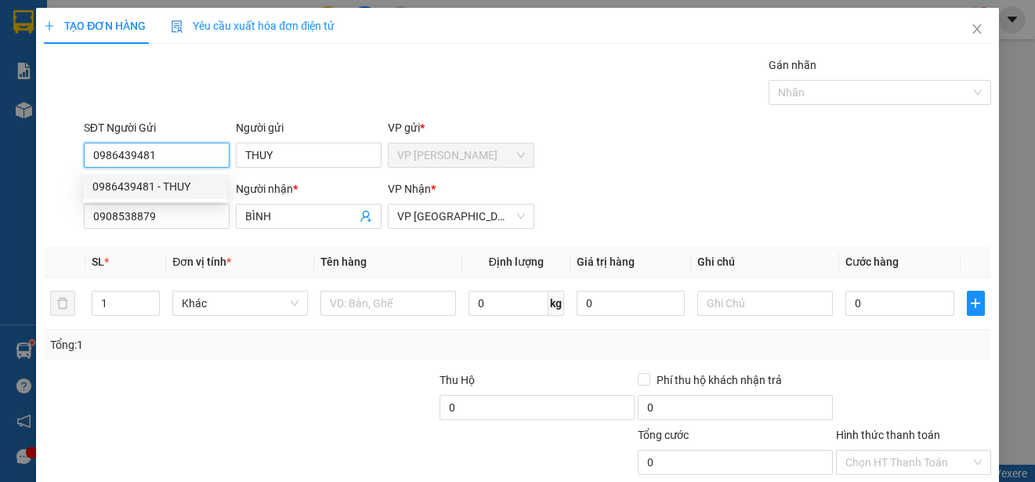
type input "30.000"
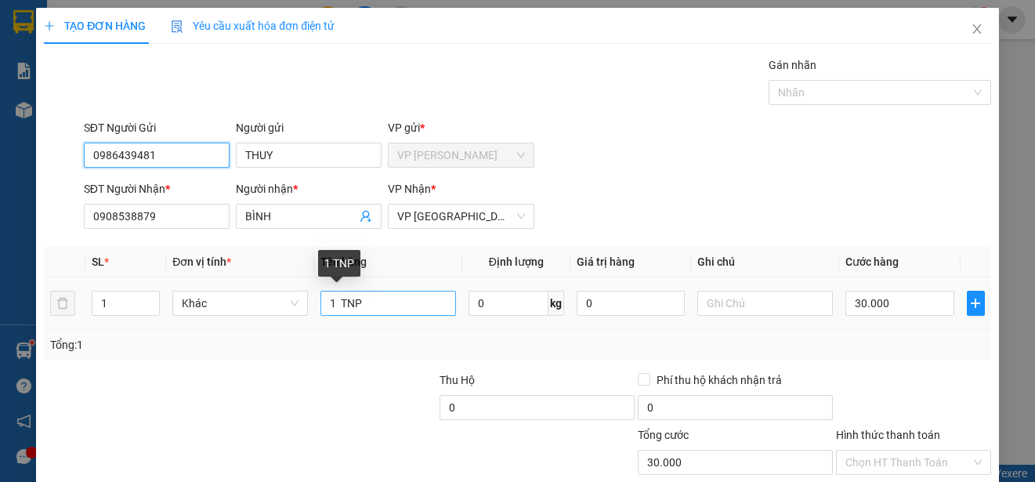
type input "0986439481"
click at [373, 304] on input "1 TNP" at bounding box center [389, 303] width 136 height 25
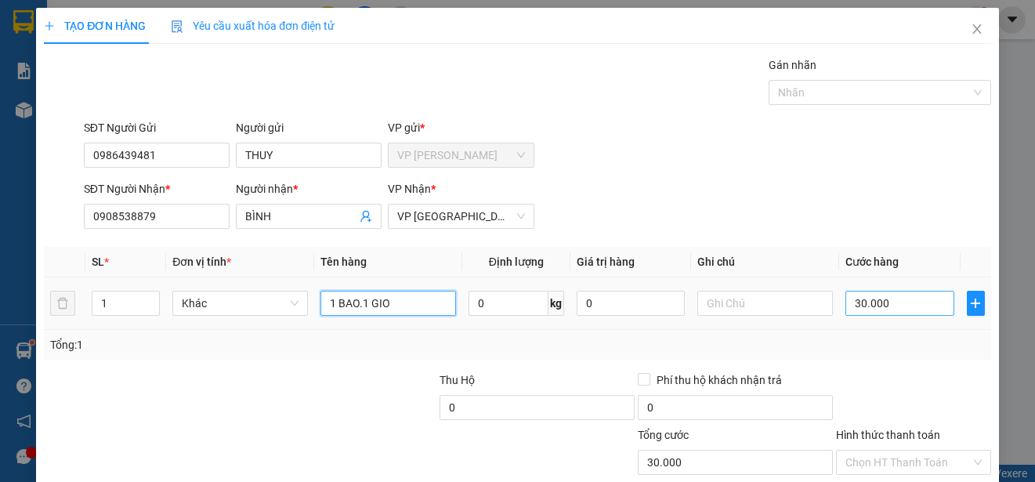
type input "1 BAO.1 GIO"
click at [846, 306] on input "30.000" at bounding box center [900, 303] width 109 height 25
type input "0"
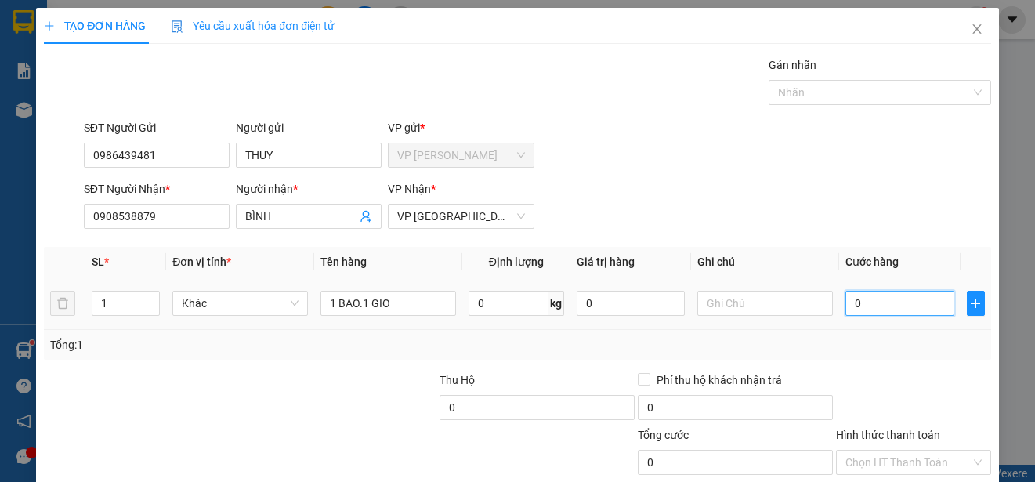
click at [846, 304] on input "0" at bounding box center [900, 303] width 109 height 25
type input "60"
type input "600"
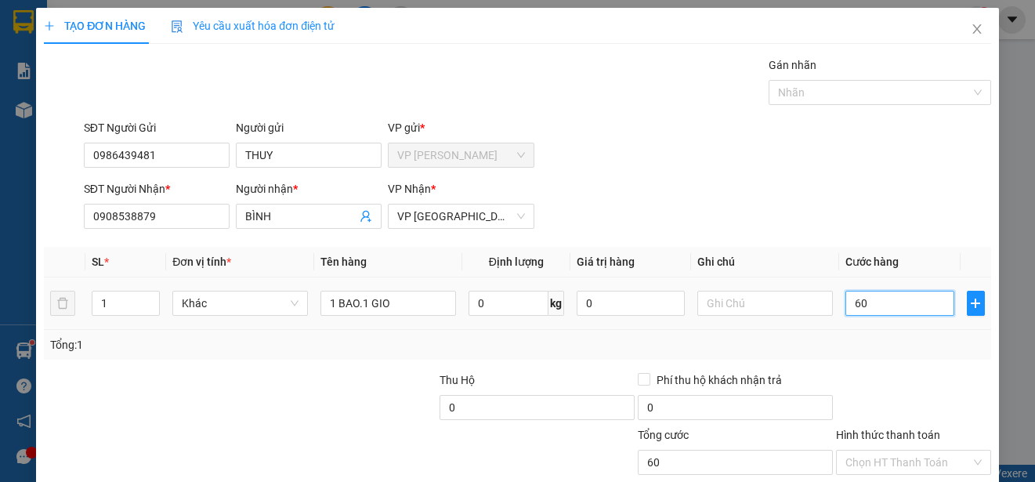
type input "600"
type input "6.000"
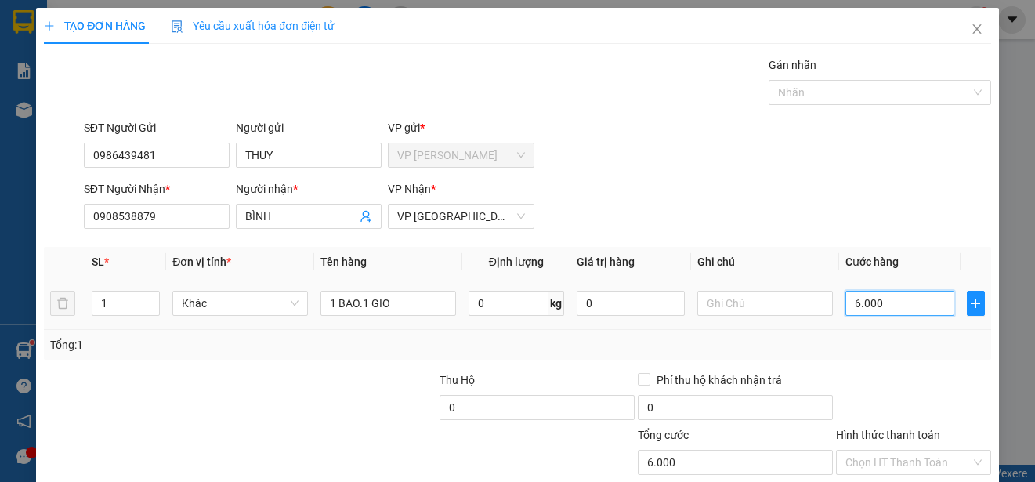
type input "60.000"
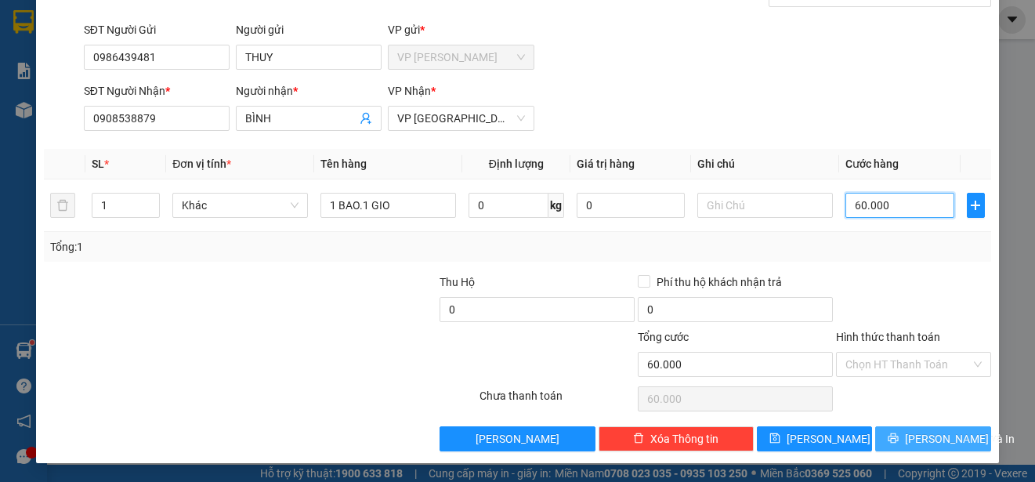
type input "60.000"
click at [948, 439] on span "[PERSON_NAME] và In" at bounding box center [960, 438] width 110 height 17
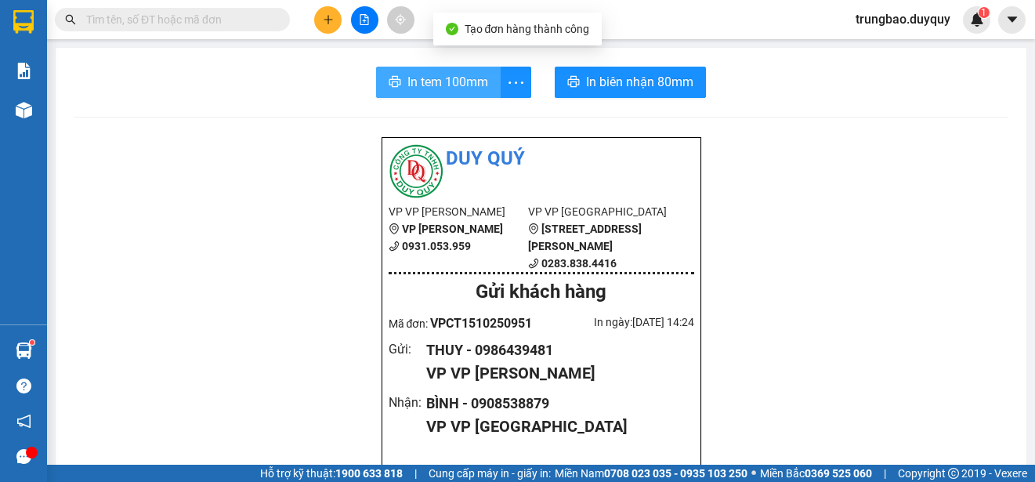
click at [444, 83] on span "In tem 100mm" at bounding box center [448, 82] width 81 height 20
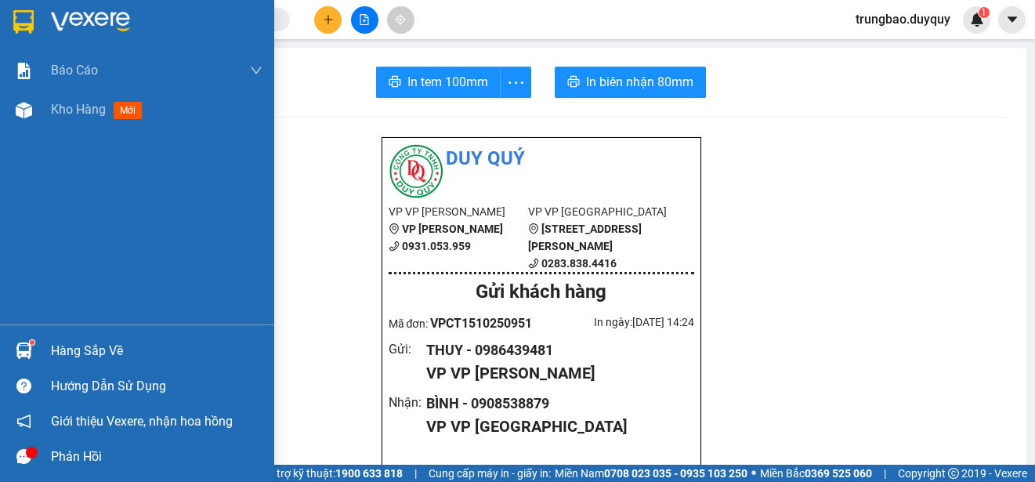
click at [16, 22] on img at bounding box center [23, 22] width 20 height 24
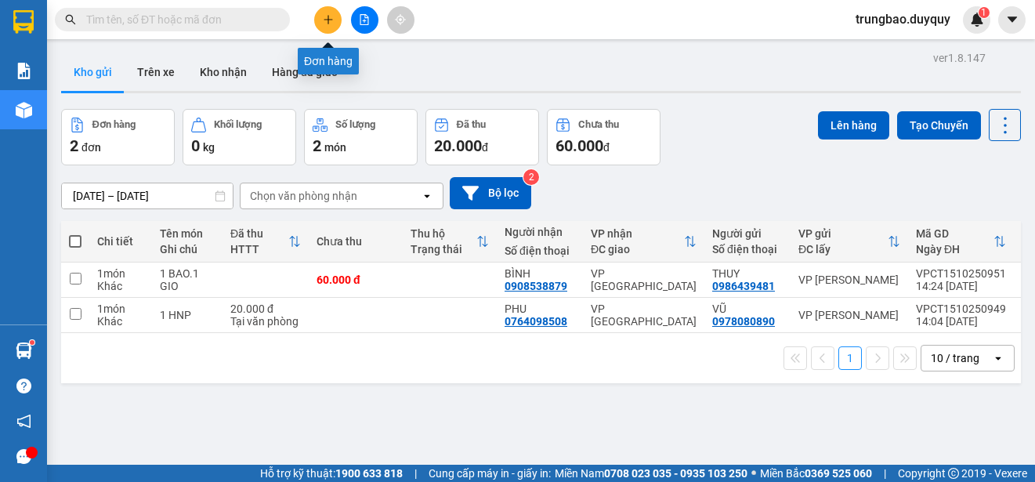
click at [331, 20] on icon "plus" at bounding box center [328, 19] width 11 height 11
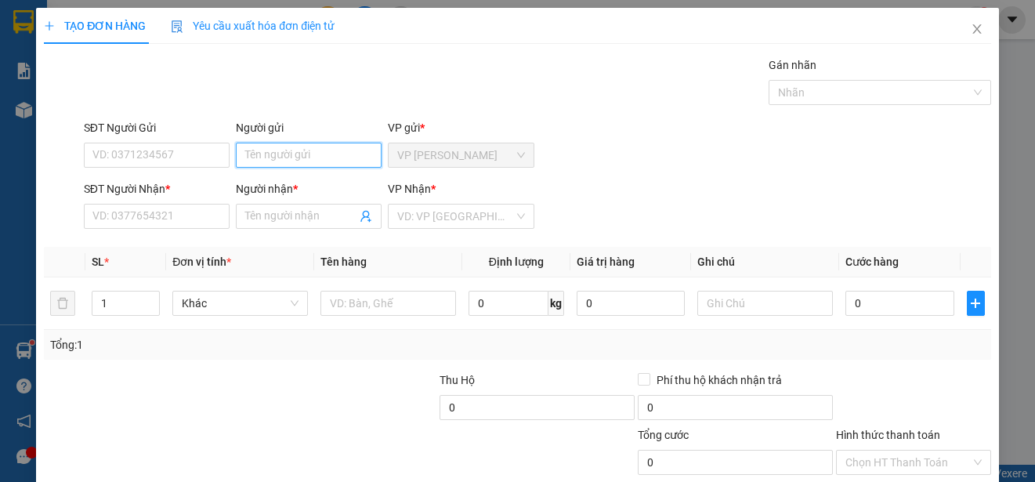
click at [326, 154] on input "Người gửi" at bounding box center [309, 155] width 146 height 25
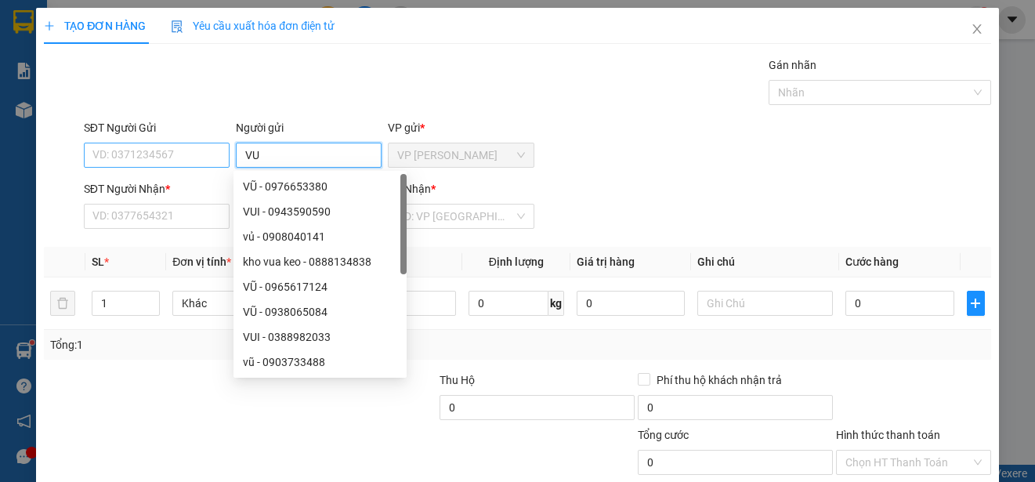
type input "VU"
click at [212, 154] on input "SĐT Người Gửi" at bounding box center [157, 155] width 146 height 25
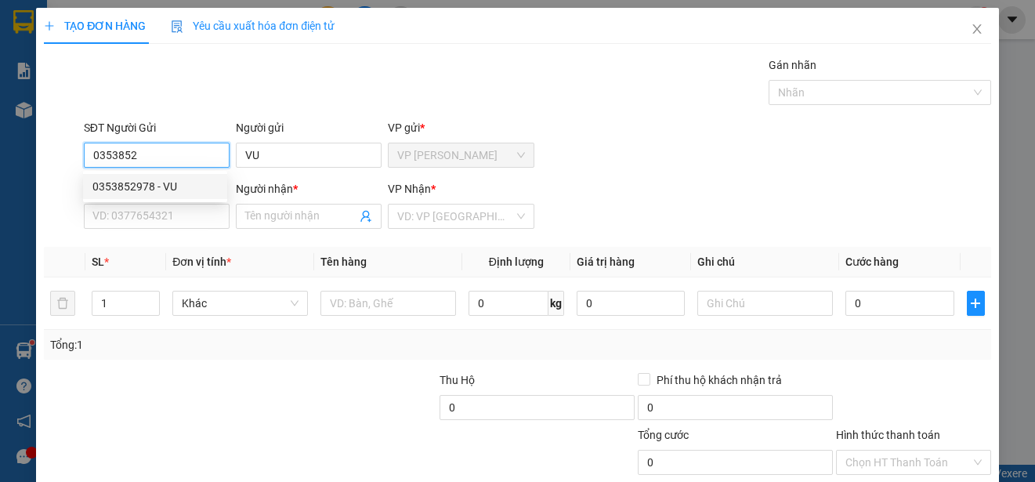
click at [202, 188] on div "0353852978 - VU" at bounding box center [154, 186] width 125 height 17
type input "0353852978"
type input "0903246970"
type input "NGA"
type input "25.000"
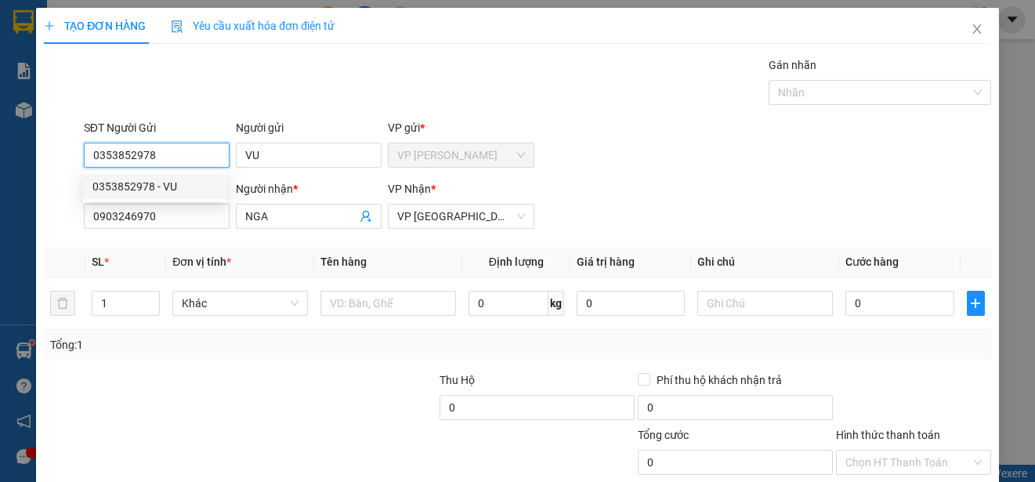
type input "25.000"
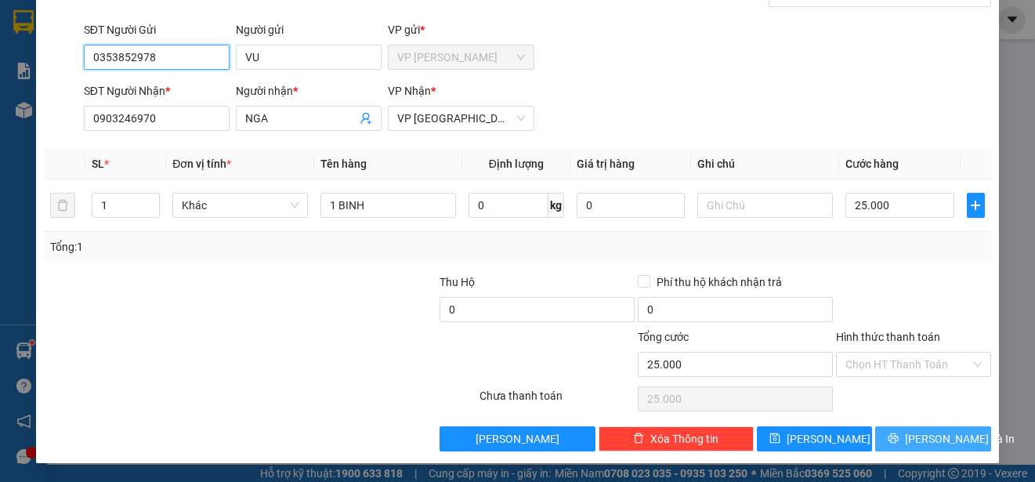
type input "0353852978"
click at [944, 449] on button "[PERSON_NAME] và In" at bounding box center [934, 438] width 116 height 25
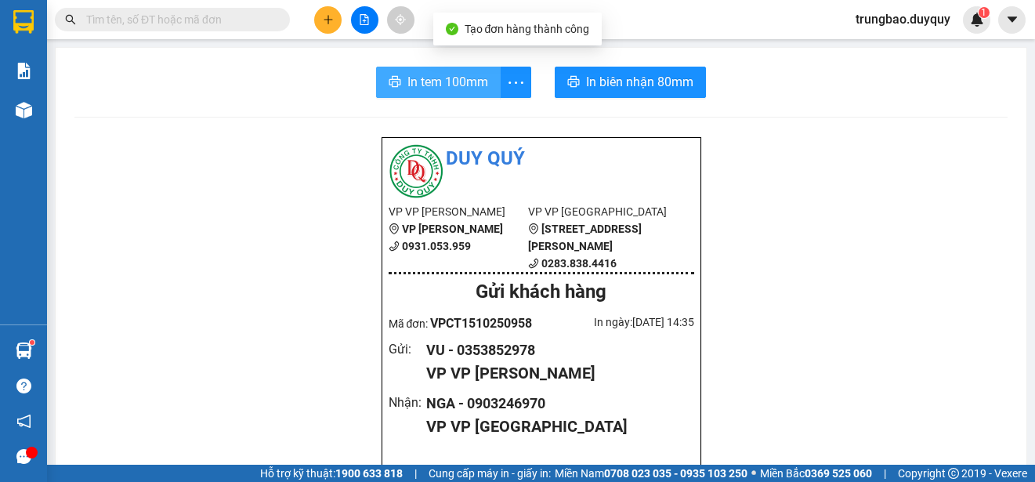
click at [448, 83] on span "In tem 100mm" at bounding box center [448, 82] width 81 height 20
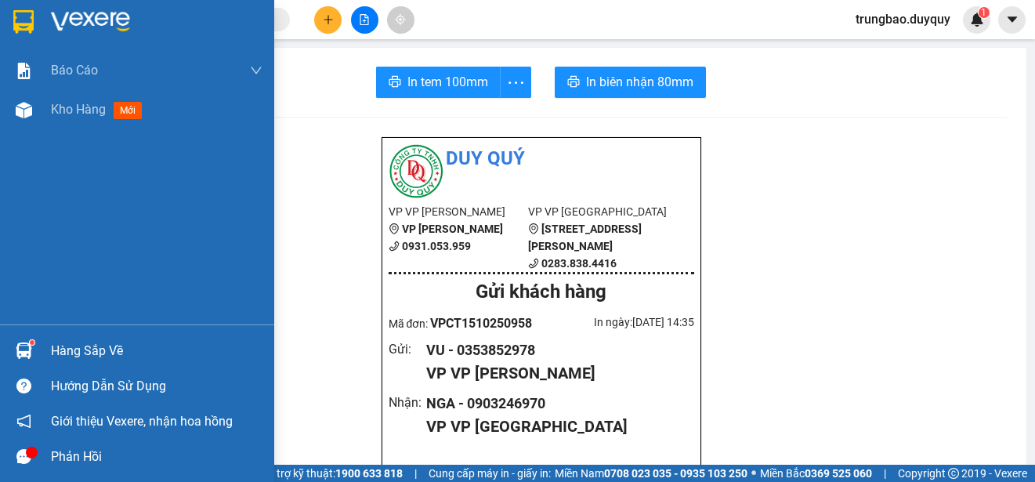
click at [28, 25] on img at bounding box center [23, 22] width 20 height 24
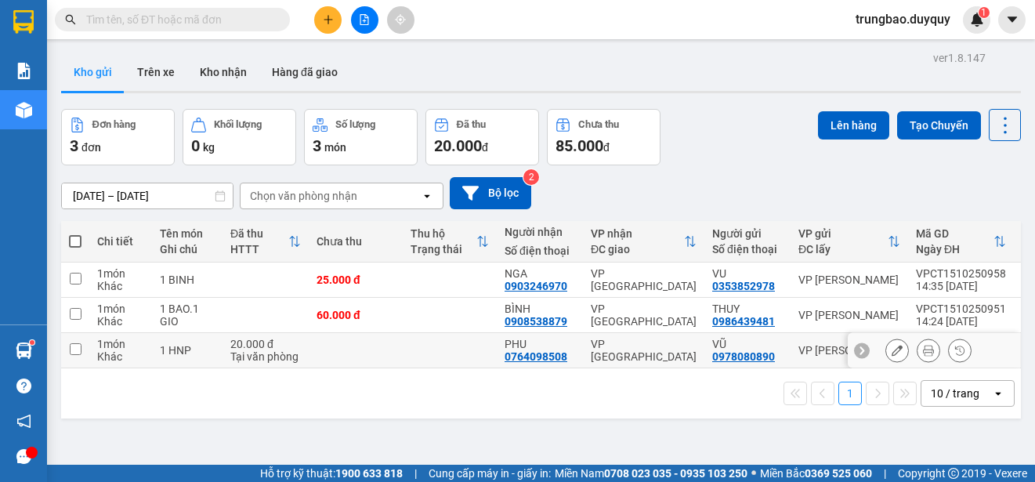
click at [77, 350] on input "checkbox" at bounding box center [76, 349] width 12 height 12
checkbox input "true"
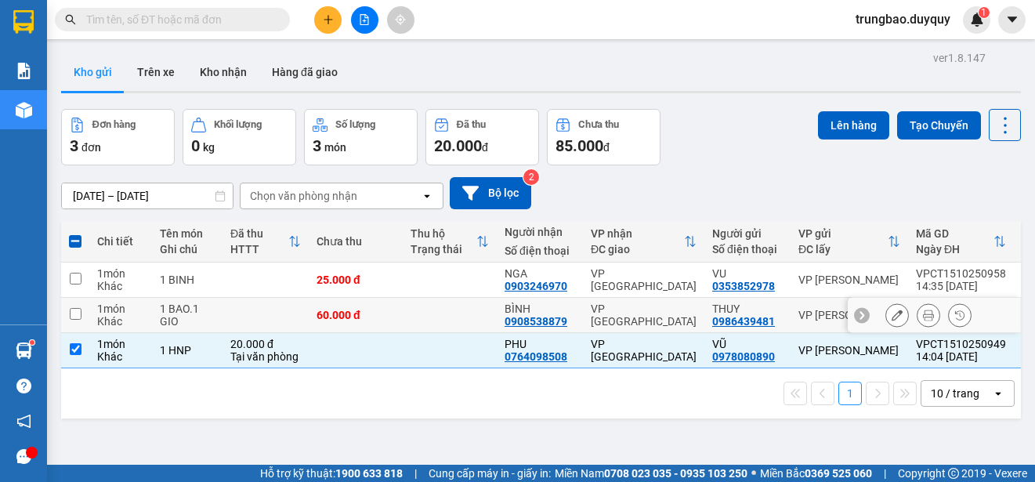
click at [75, 314] on input "checkbox" at bounding box center [76, 314] width 12 height 12
checkbox input "true"
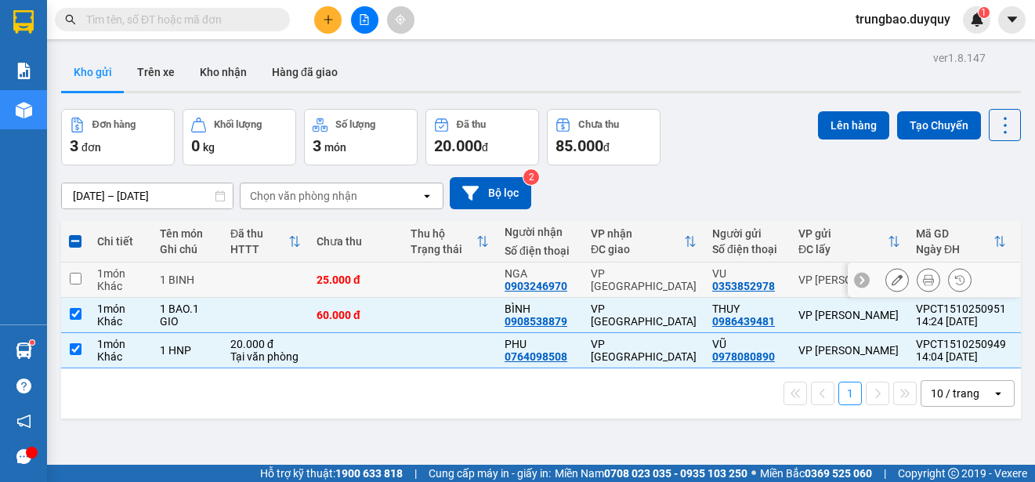
click at [75, 279] on input "checkbox" at bounding box center [76, 279] width 12 height 12
checkbox input "true"
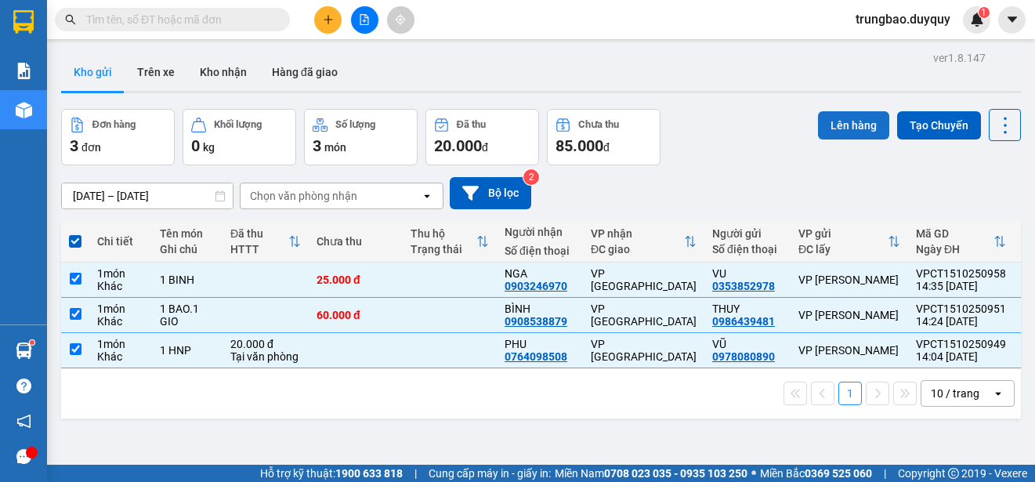
click at [838, 131] on button "Lên hàng" at bounding box center [853, 125] width 71 height 28
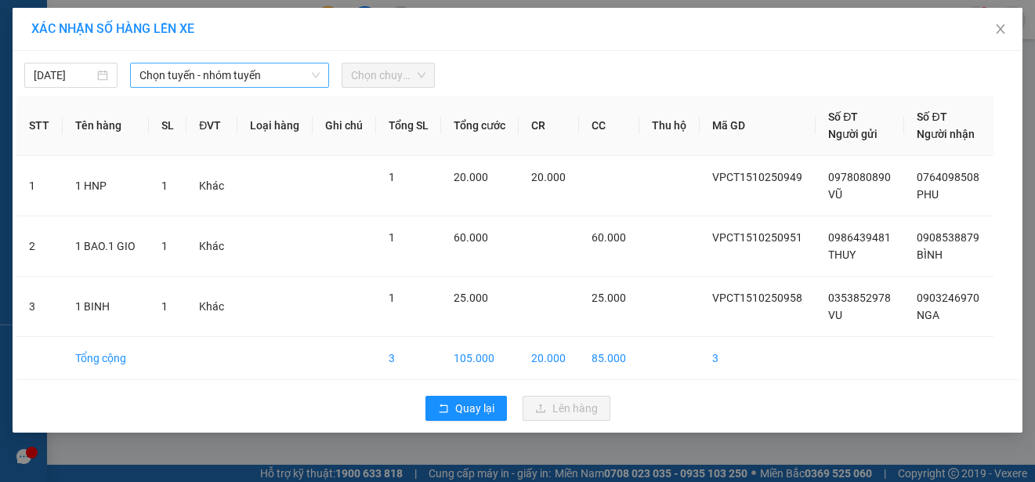
click at [273, 73] on span "Chọn tuyến - nhóm tuyến" at bounding box center [230, 75] width 180 height 24
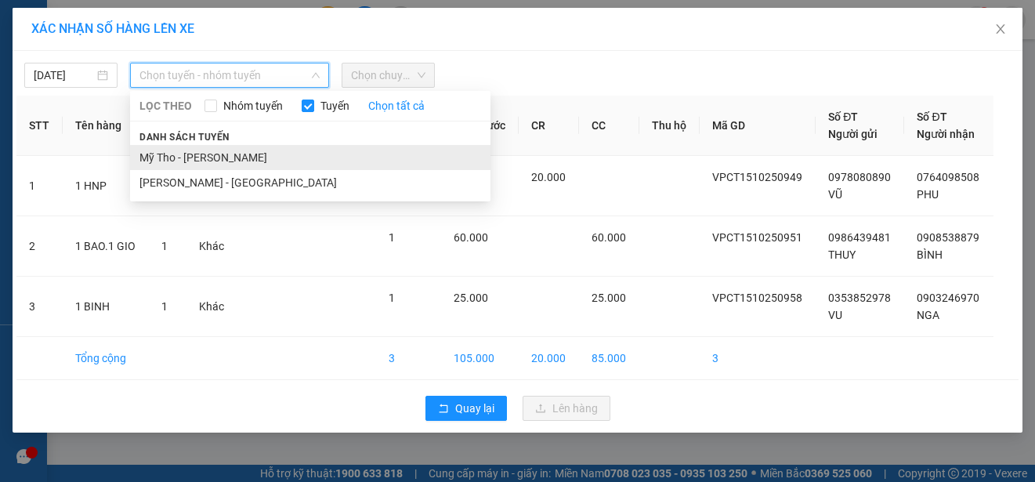
click at [272, 154] on li "Mỹ Tho - [PERSON_NAME]" at bounding box center [310, 157] width 361 height 25
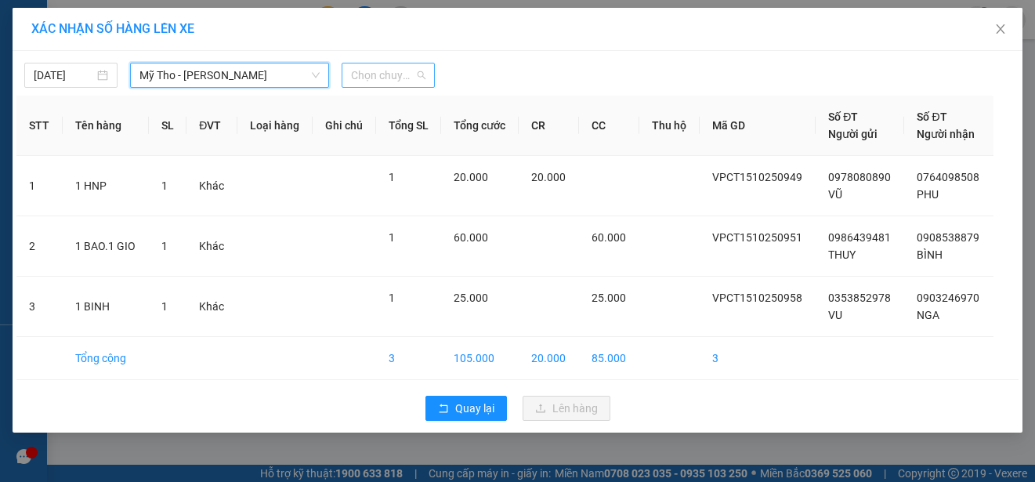
click at [415, 74] on span "Chọn chuyến" at bounding box center [388, 75] width 74 height 24
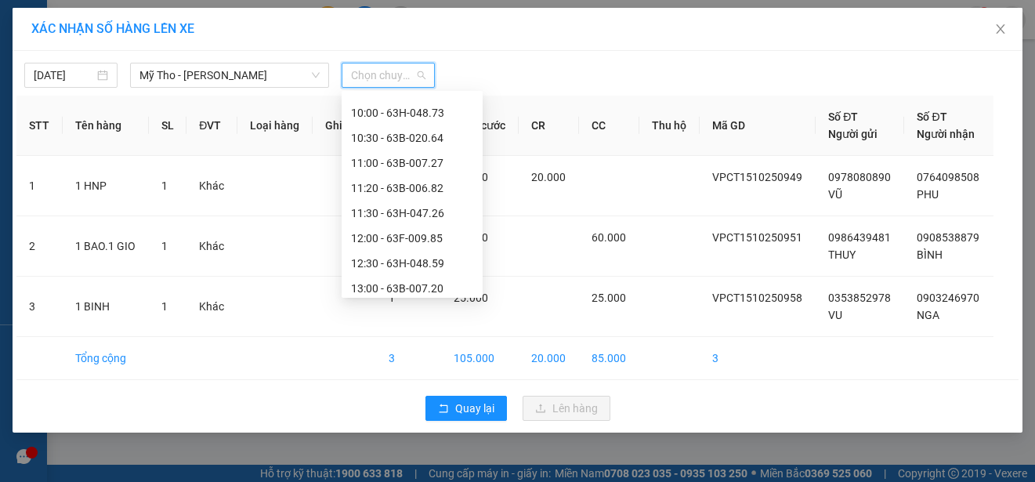
scroll to position [549, 0]
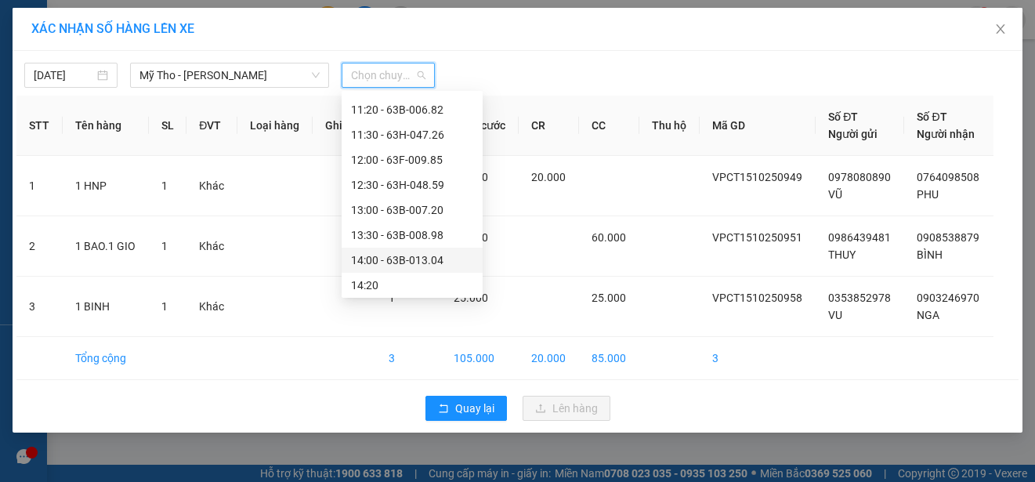
click at [436, 256] on div "14:00 - 63B-013.04" at bounding box center [412, 260] width 122 height 17
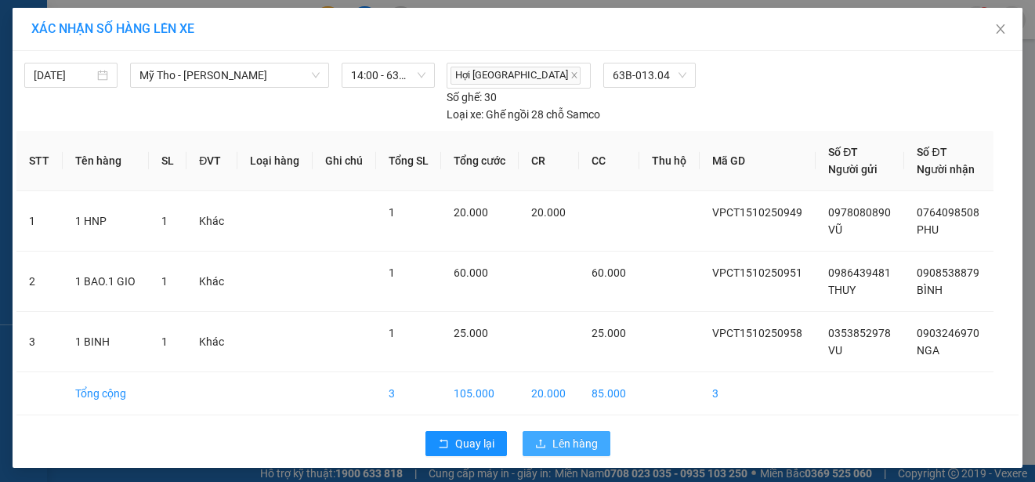
click at [574, 438] on span "Lên hàng" at bounding box center [575, 443] width 45 height 17
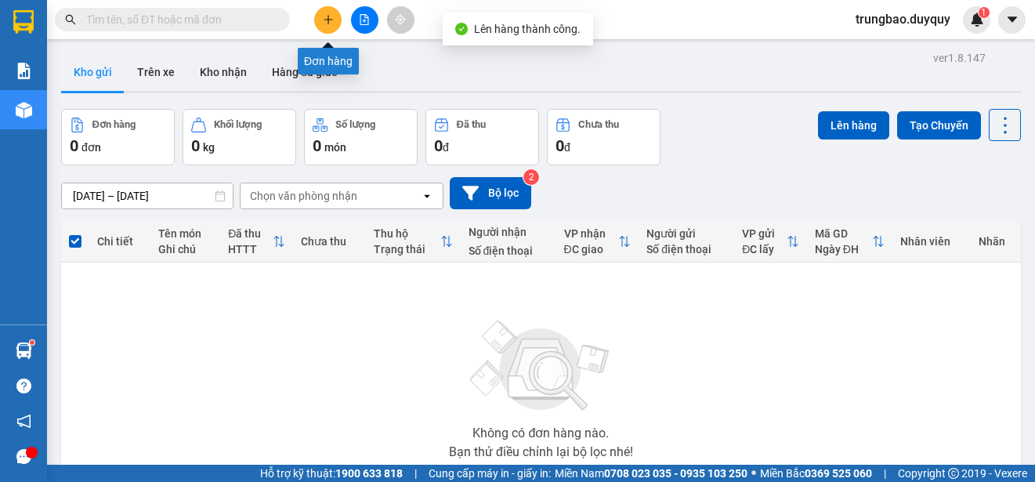
click at [331, 25] on button at bounding box center [327, 19] width 27 height 27
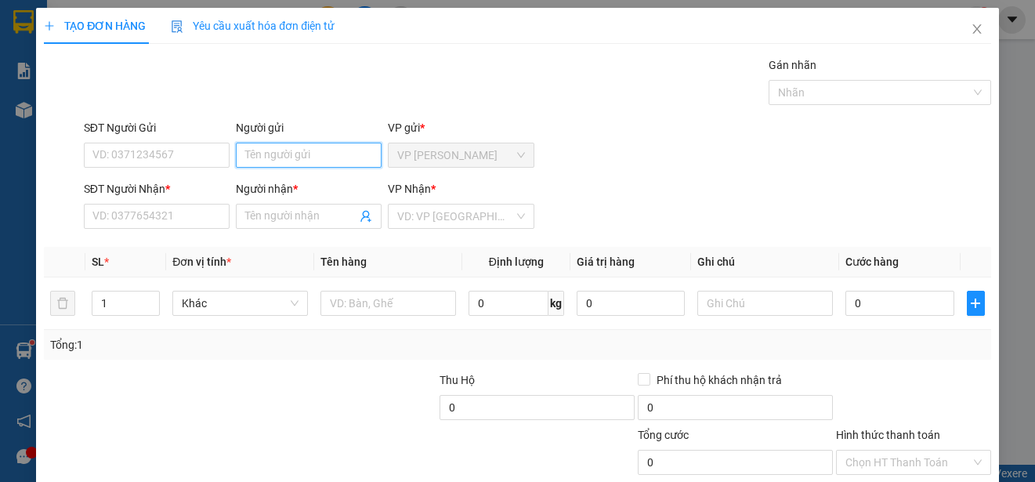
click at [350, 154] on input "Người gửi" at bounding box center [309, 155] width 146 height 25
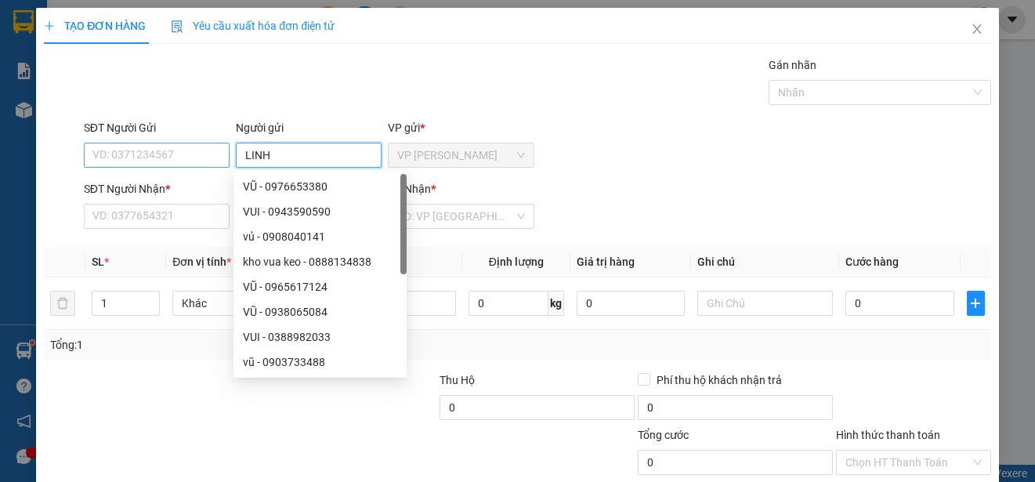
type input "LINH"
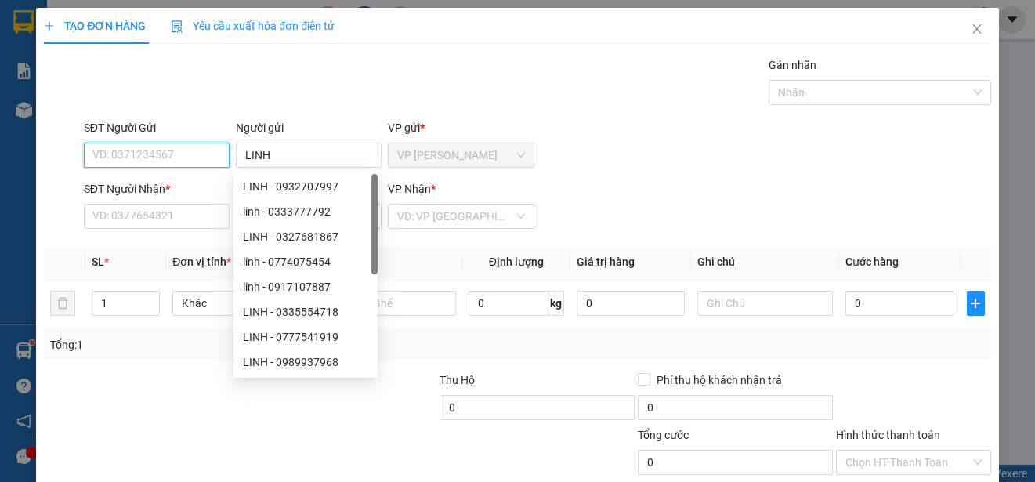
click at [200, 156] on input "SĐT Người Gửi" at bounding box center [157, 155] width 146 height 25
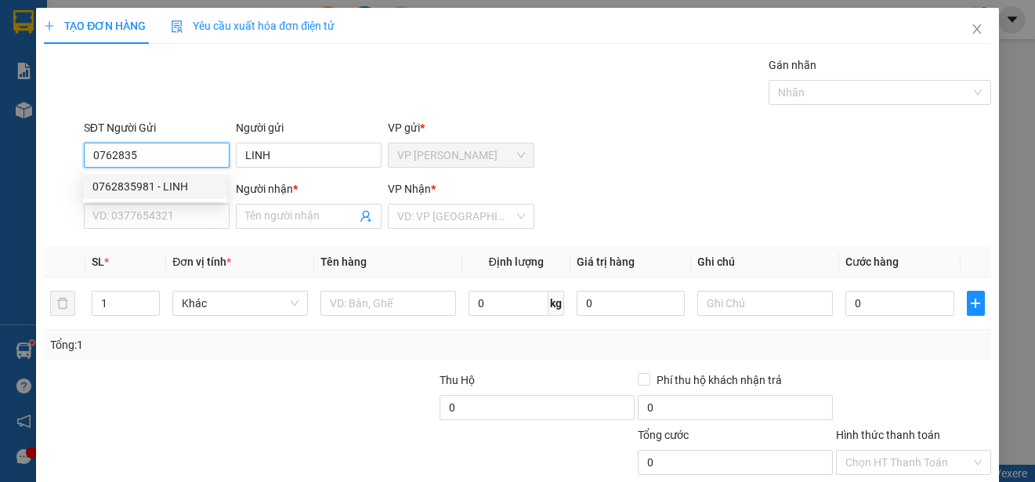
click at [198, 186] on div "0762835981 - LINH" at bounding box center [154, 186] width 125 height 17
type input "0762835981"
type input "0902000198"
type input "LONG"
type input "15.000"
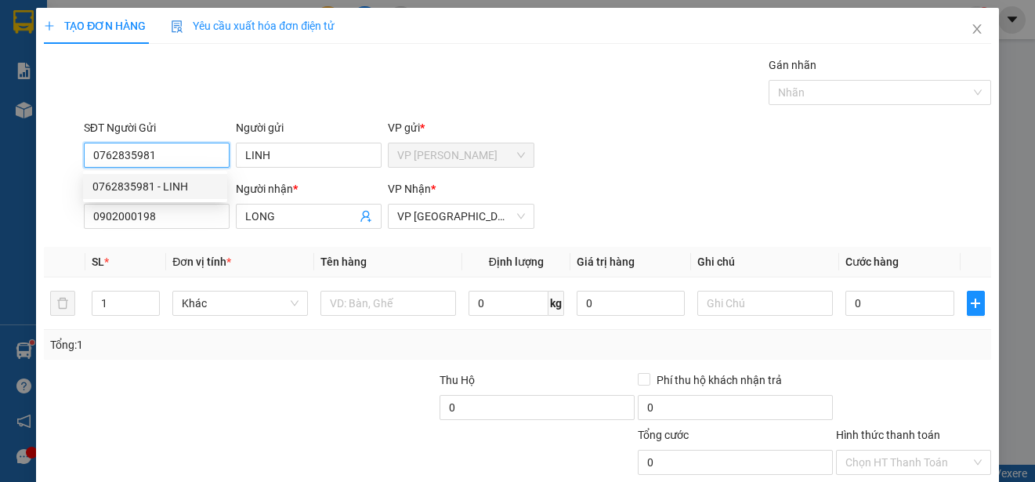
type input "15.000"
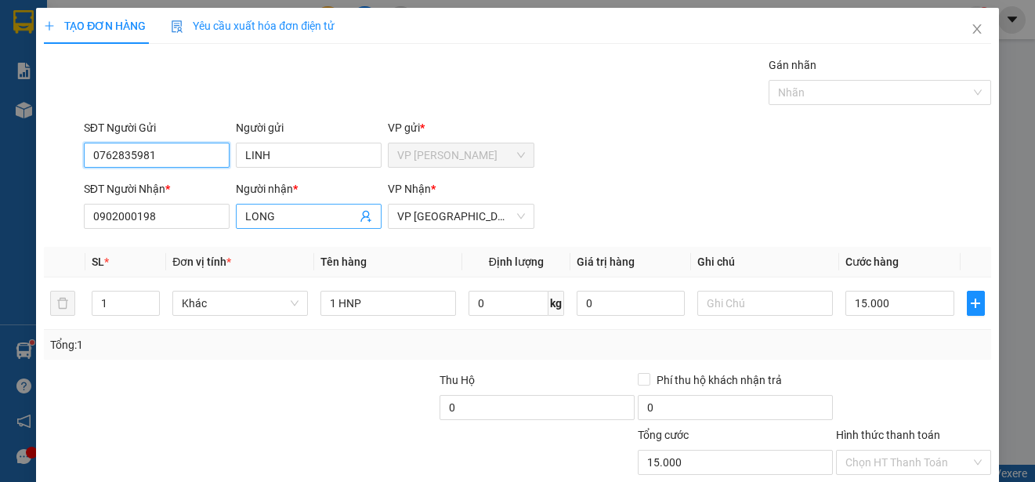
type input "0762835981"
click at [283, 217] on input "LONG" at bounding box center [300, 216] width 111 height 17
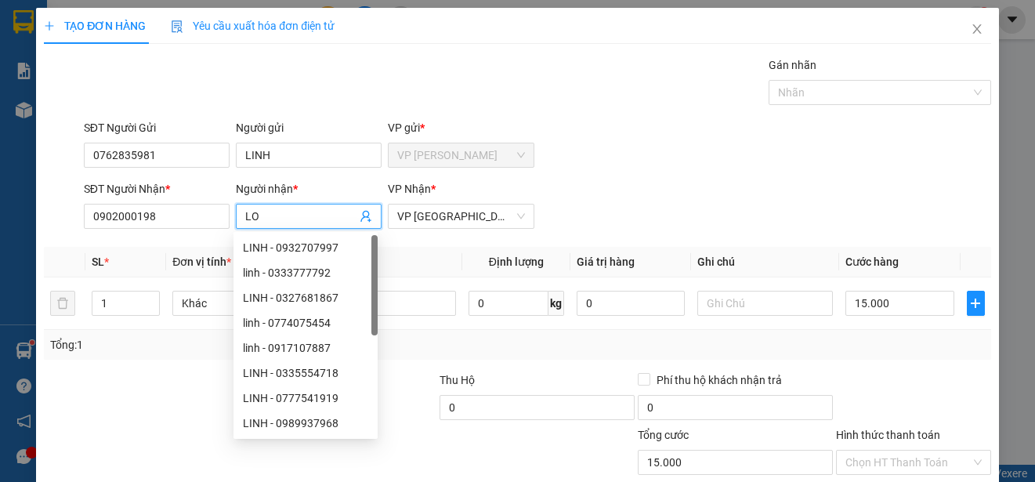
type input "L"
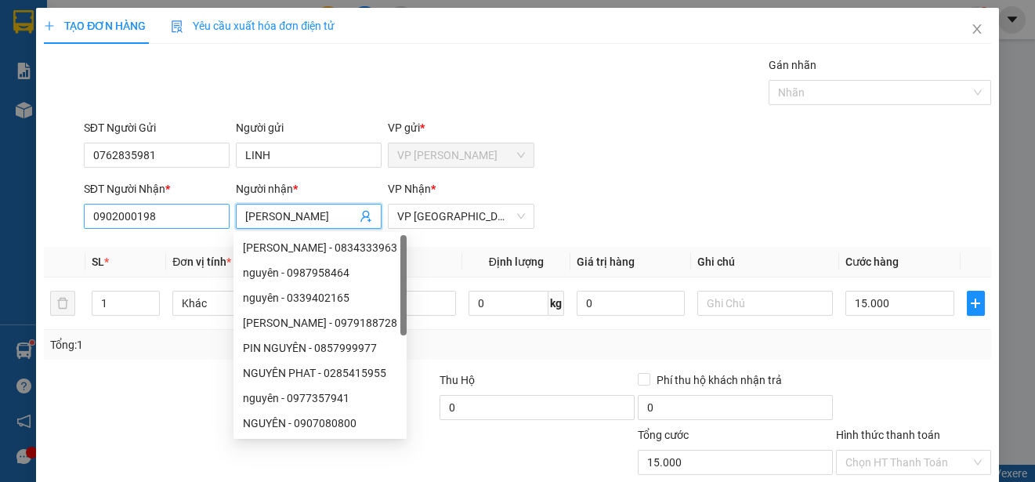
type input "[PERSON_NAME]"
click at [208, 217] on input "0902000198" at bounding box center [157, 216] width 146 height 25
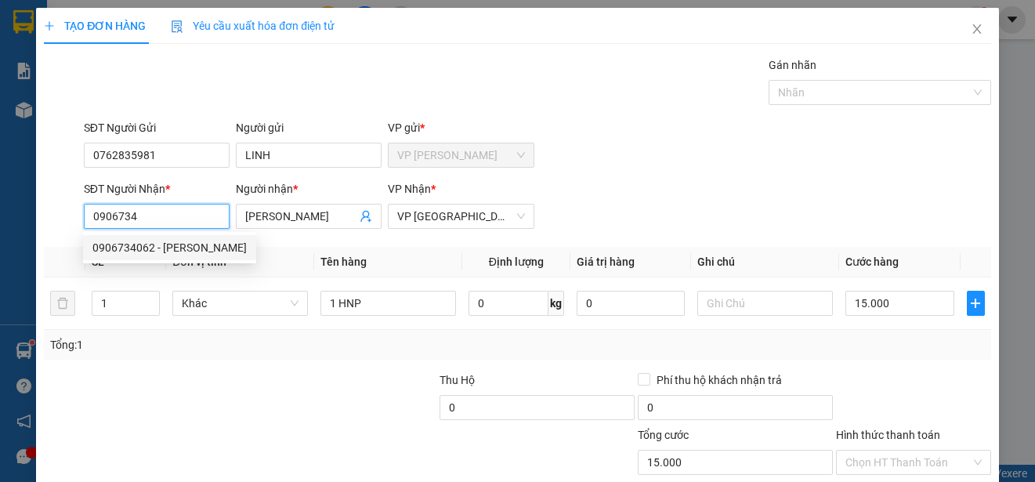
click at [187, 248] on div "0906734062 - [PERSON_NAME]" at bounding box center [169, 247] width 154 height 17
type input "0906734062"
type input "[PERSON_NAME]"
type input "20.000"
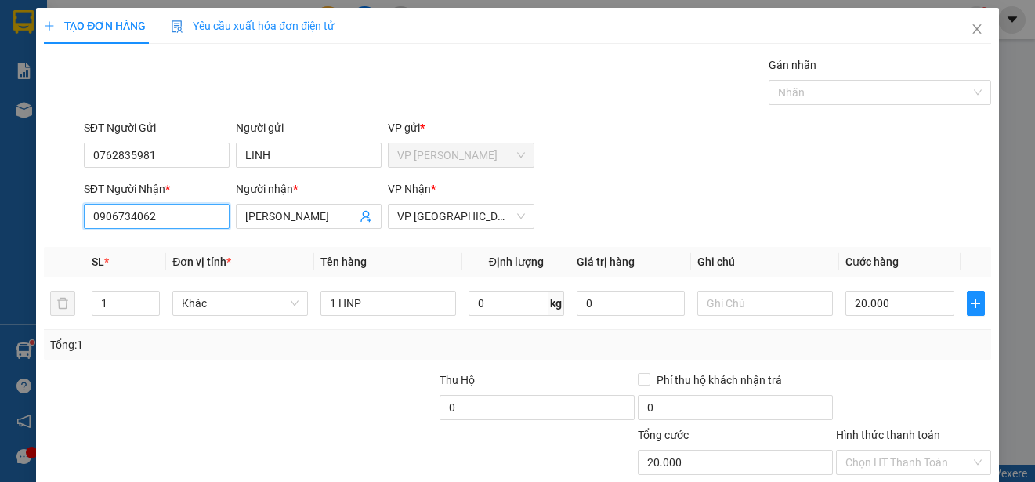
scroll to position [98, 0]
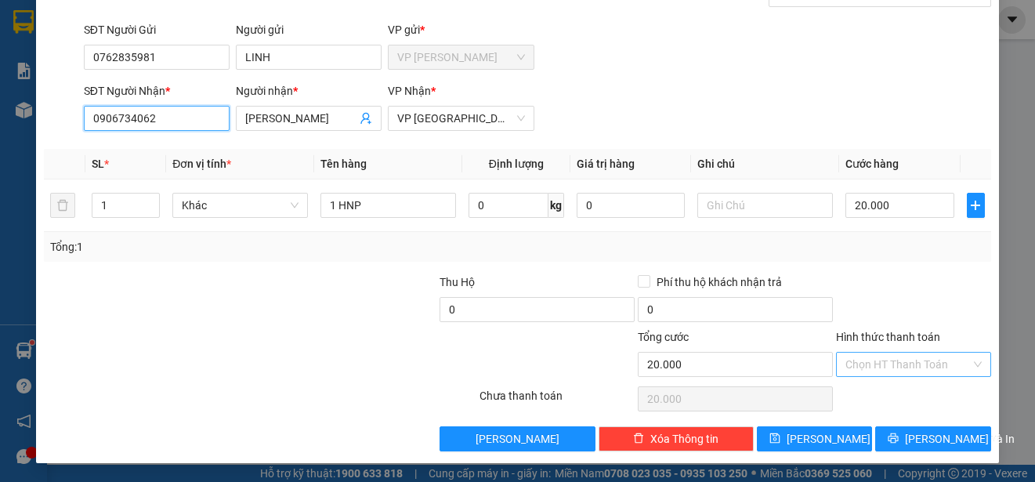
type input "0906734062"
click at [941, 361] on input "Hình thức thanh toán" at bounding box center [908, 365] width 125 height 24
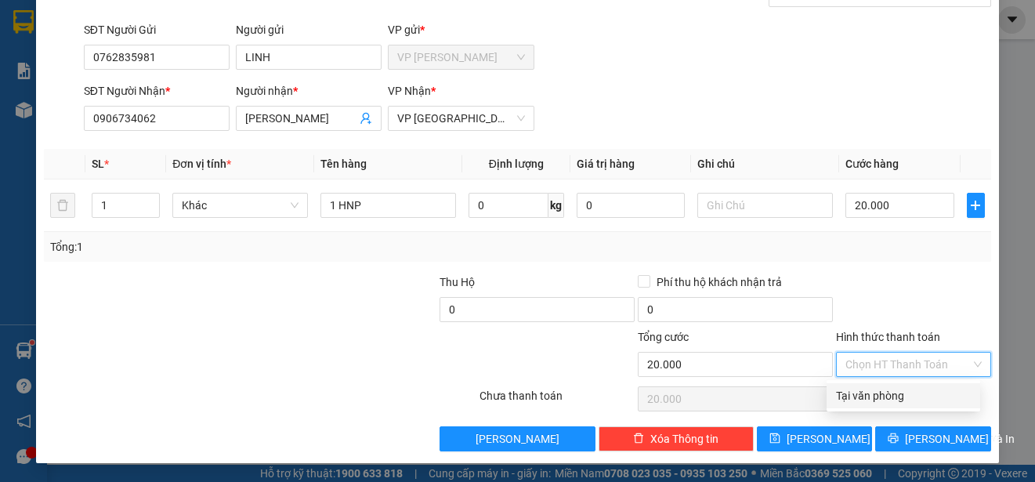
click at [931, 391] on div "Tại văn phòng" at bounding box center [903, 395] width 135 height 17
type input "0"
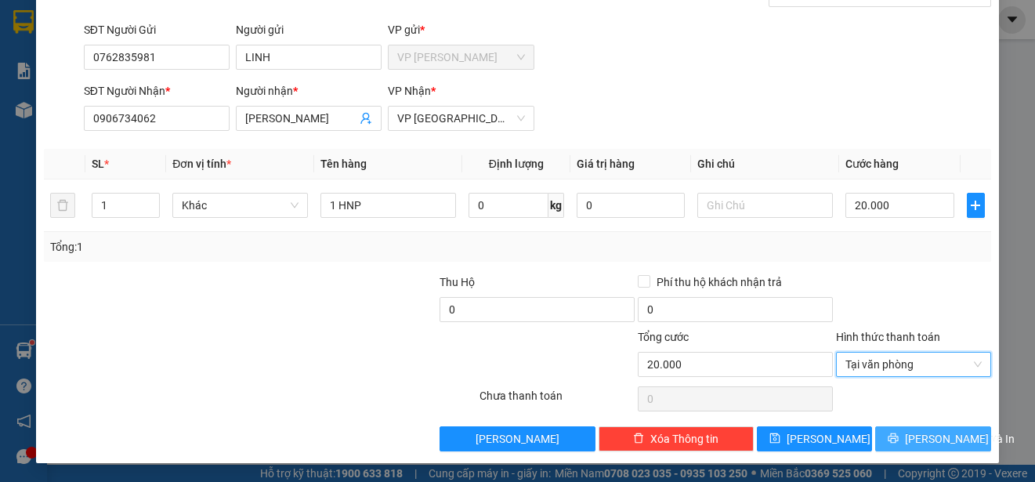
click at [934, 431] on span "[PERSON_NAME] và In" at bounding box center [960, 438] width 110 height 17
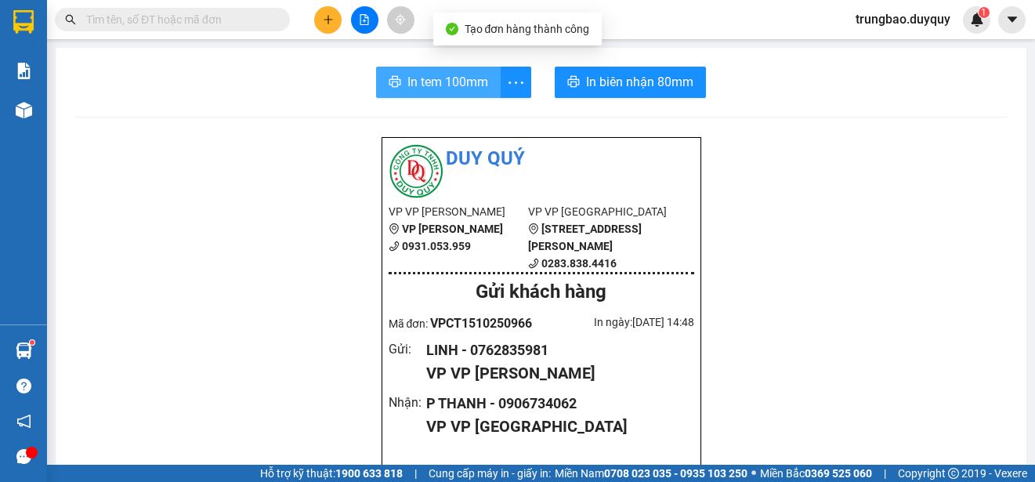
click at [436, 78] on span "In tem 100mm" at bounding box center [448, 82] width 81 height 20
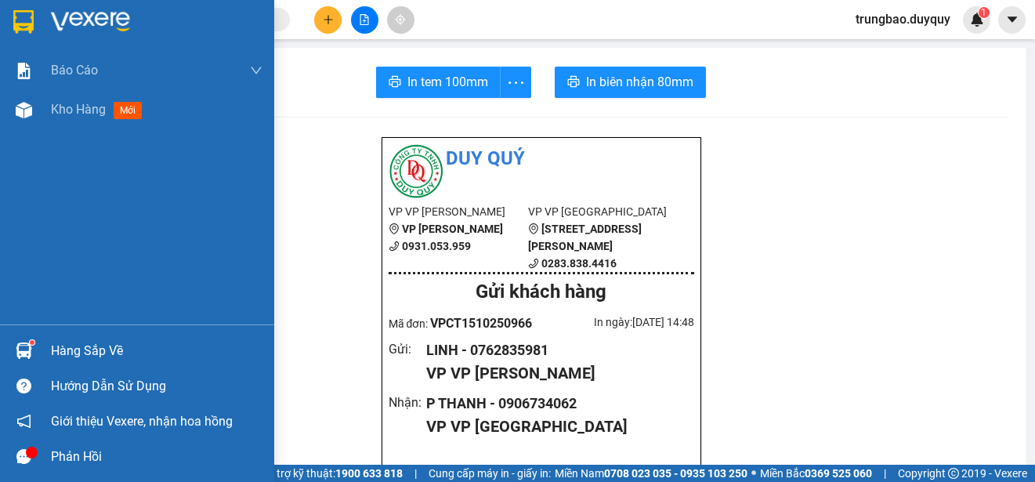
click at [27, 20] on img at bounding box center [23, 22] width 20 height 24
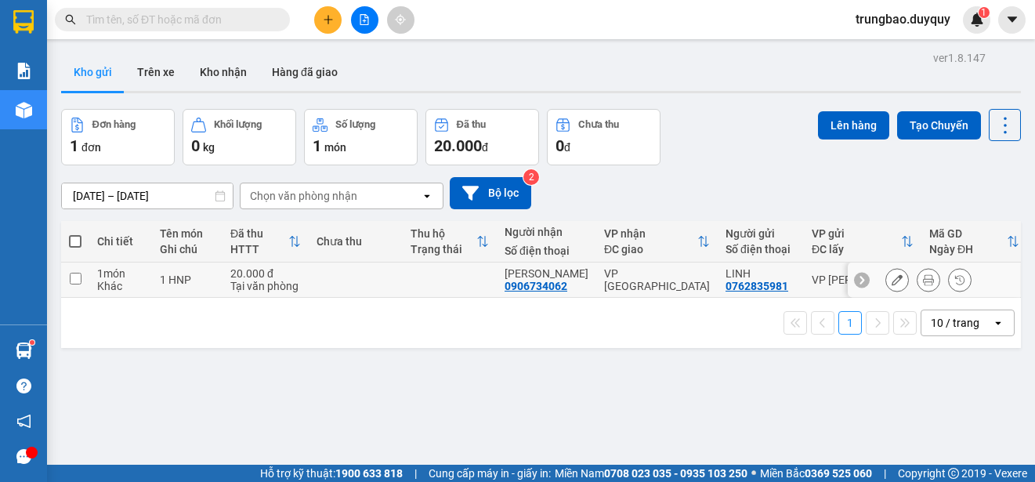
click at [74, 277] on input "checkbox" at bounding box center [76, 279] width 12 height 12
checkbox input "true"
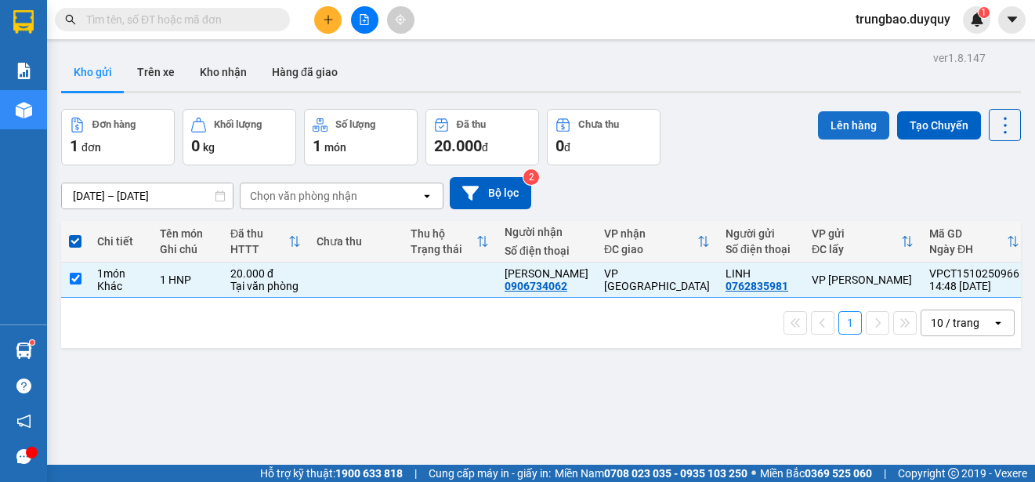
click at [846, 118] on button "Lên hàng" at bounding box center [853, 125] width 71 height 28
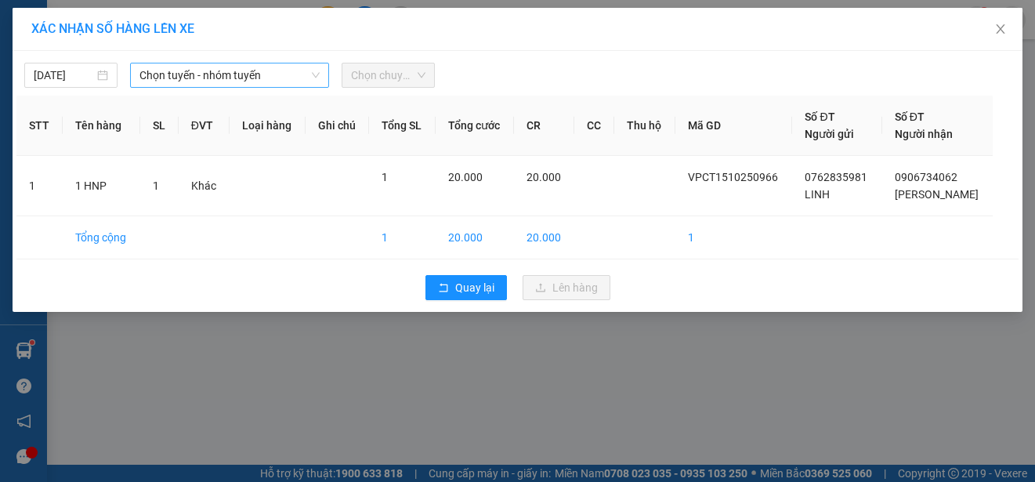
click at [285, 71] on span "Chọn tuyến - nhóm tuyến" at bounding box center [230, 75] width 180 height 24
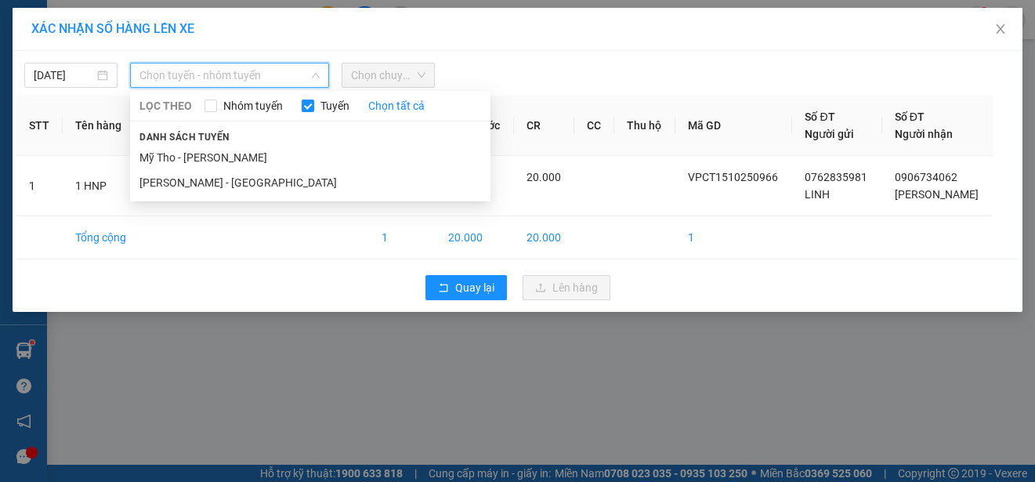
click at [280, 155] on li "Mỹ Tho - [PERSON_NAME]" at bounding box center [310, 157] width 361 height 25
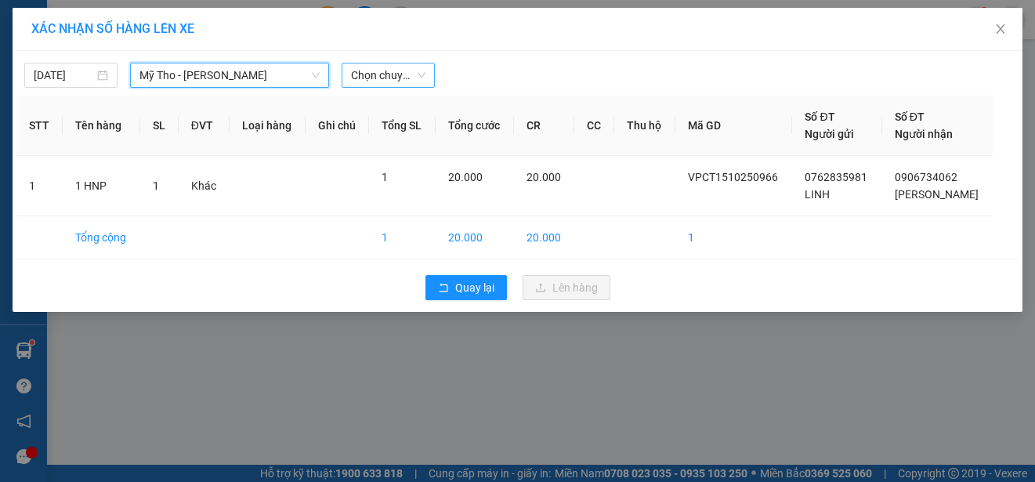
click at [415, 80] on span "Chọn chuyến" at bounding box center [388, 75] width 74 height 24
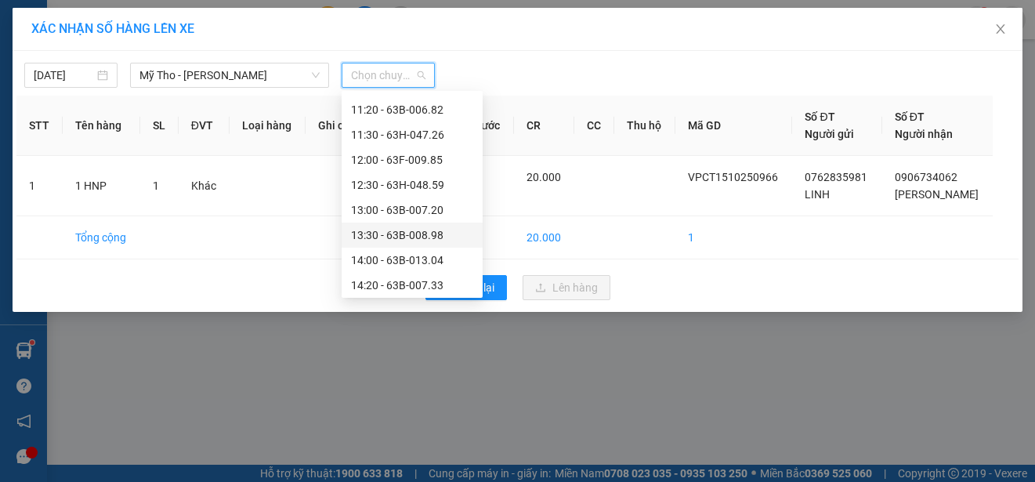
scroll to position [627, 0]
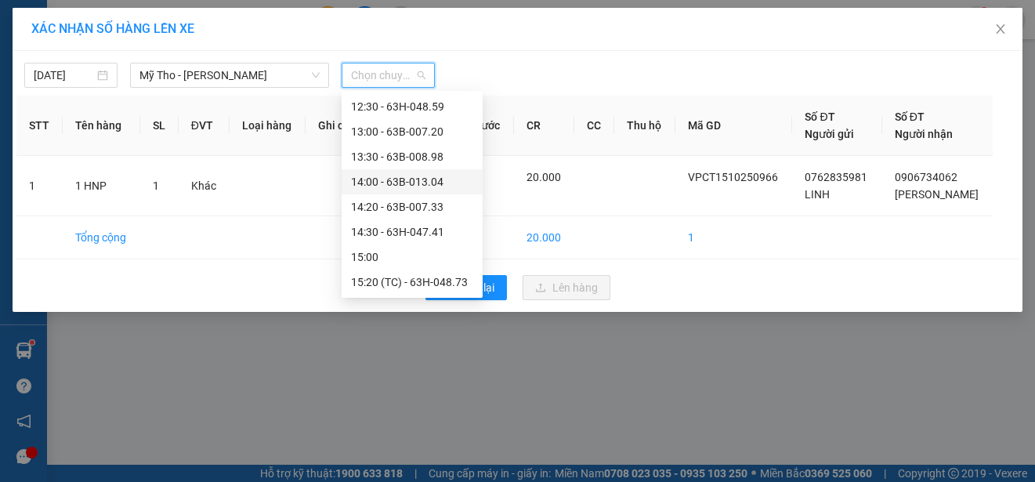
click at [441, 181] on div "14:00 - 63B-013.04" at bounding box center [412, 181] width 122 height 17
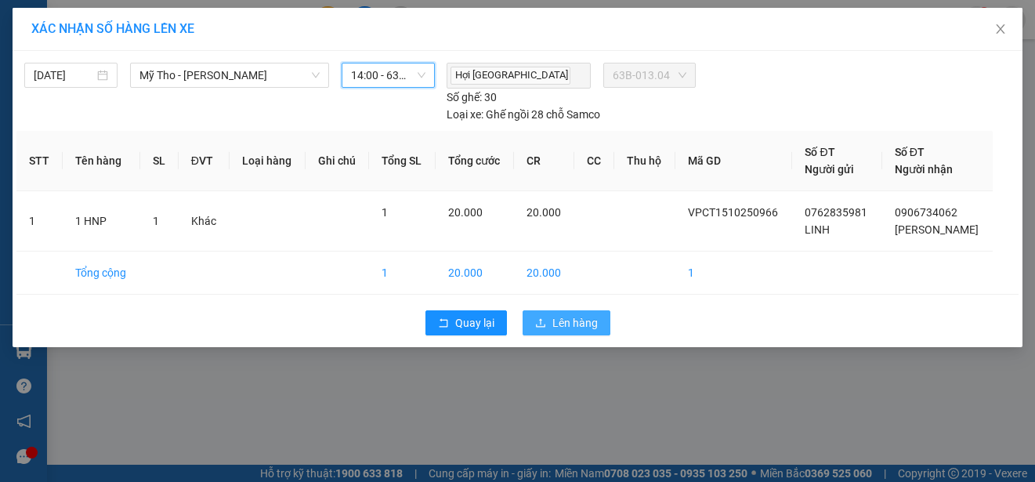
click at [572, 321] on span "Lên hàng" at bounding box center [575, 322] width 45 height 17
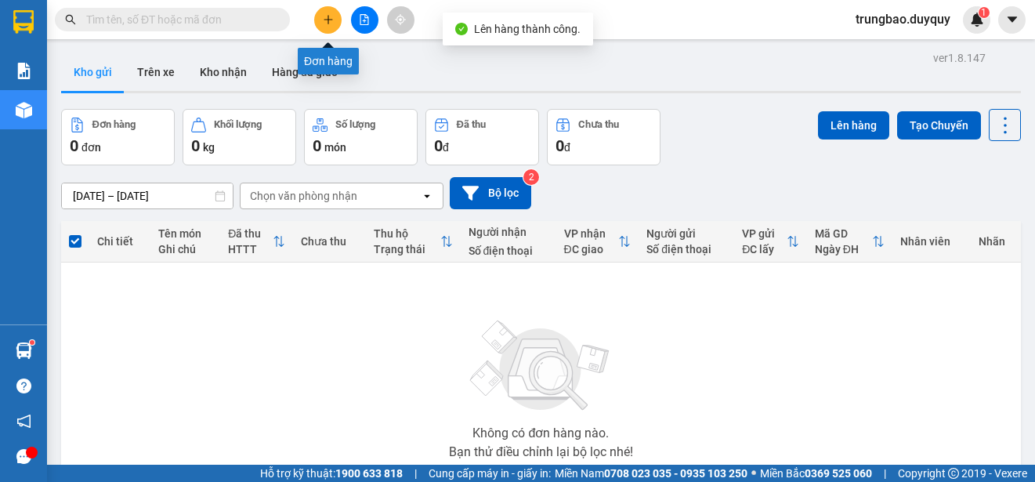
drag, startPoint x: 328, startPoint y: 21, endPoint x: 374, endPoint y: 81, distance: 75.4
click at [329, 34] on div "Kết quả tìm kiếm ( 0 ) Bộ lọc No Data trungbao.duyquy 1" at bounding box center [517, 19] width 1035 height 39
